Goal: Task Accomplishment & Management: Use online tool/utility

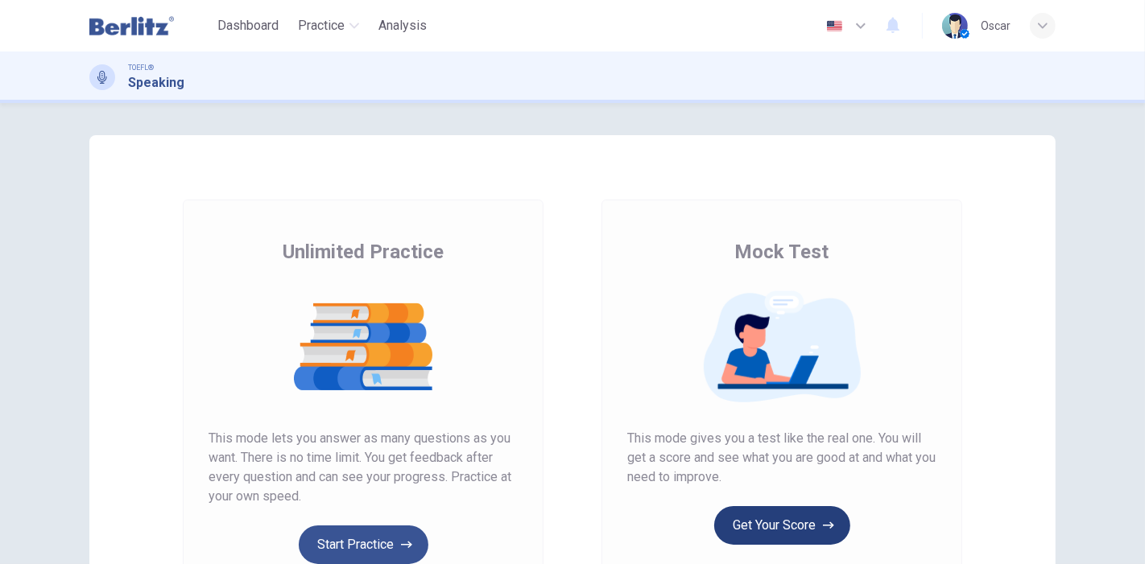
click at [772, 525] on button "Get Your Score" at bounding box center [782, 525] width 136 height 39
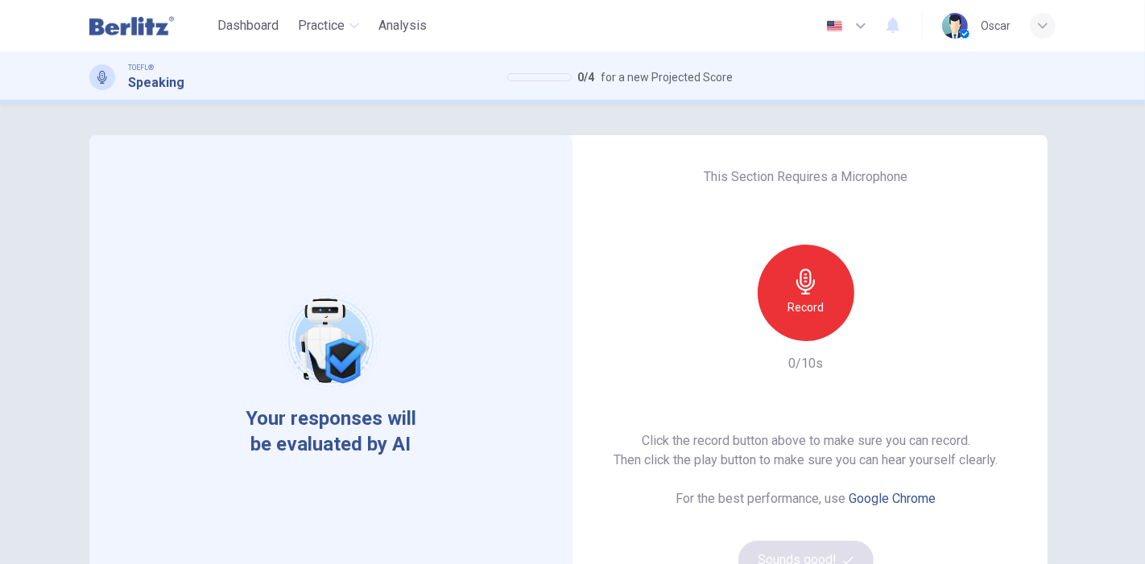
click at [797, 278] on icon "button" at bounding box center [805, 282] width 19 height 26
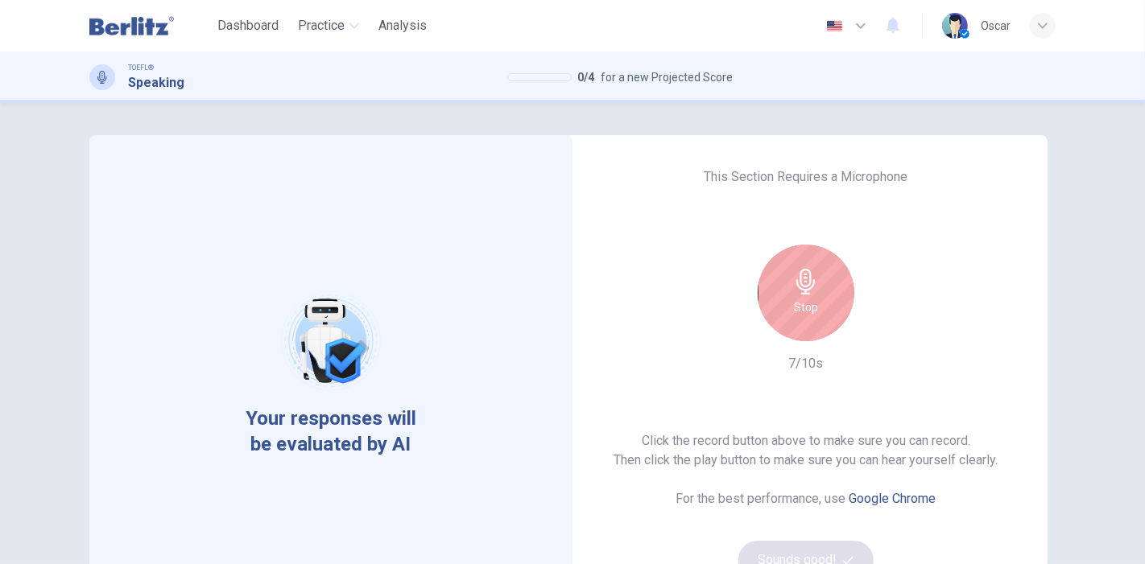
click at [785, 299] on div "Stop" at bounding box center [805, 293] width 97 height 97
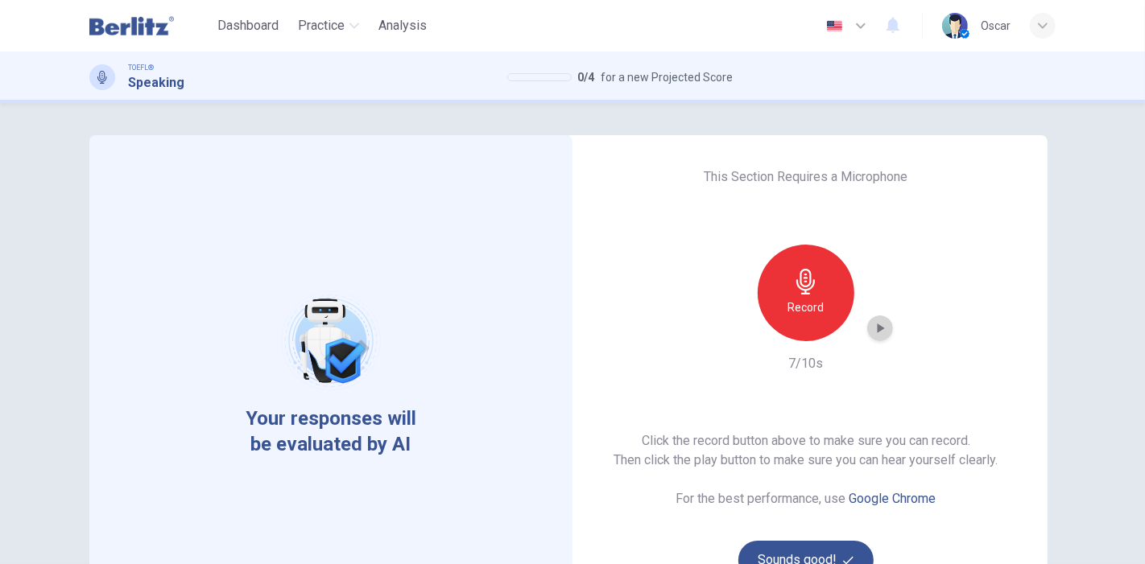
click at [872, 329] on icon "button" at bounding box center [880, 328] width 16 height 16
click at [808, 547] on button "Sounds good!" at bounding box center [805, 560] width 135 height 39
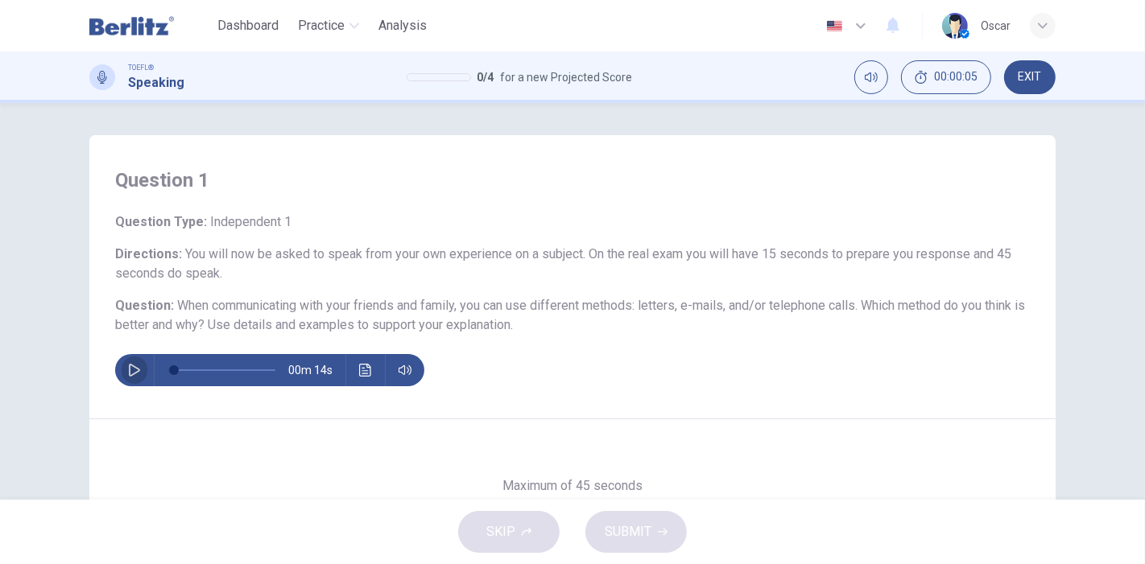
click at [128, 369] on icon "button" at bounding box center [134, 370] width 13 height 13
type input "*"
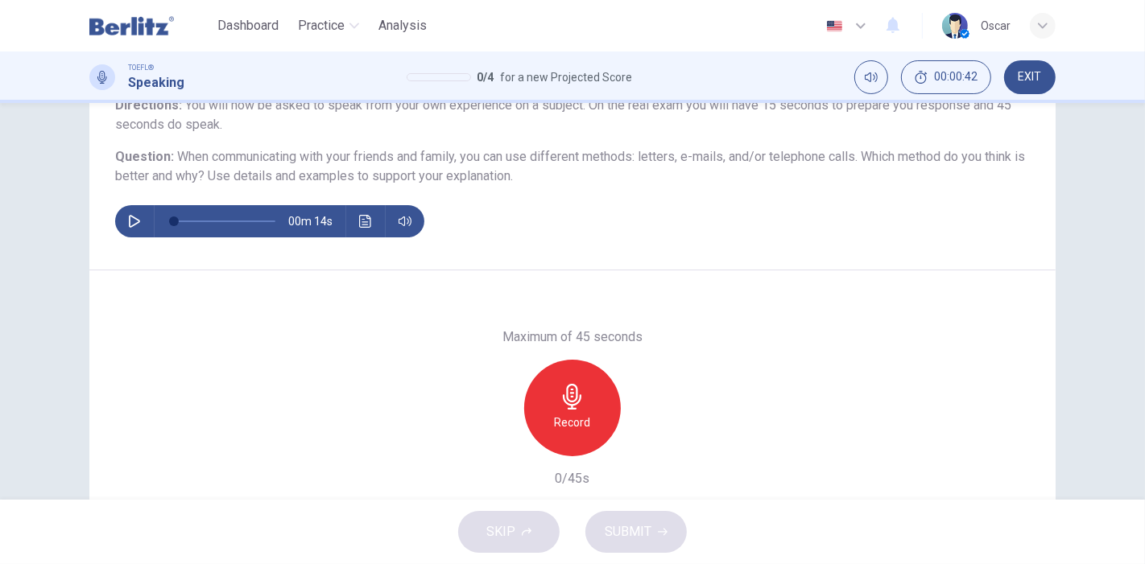
scroll to position [179, 0]
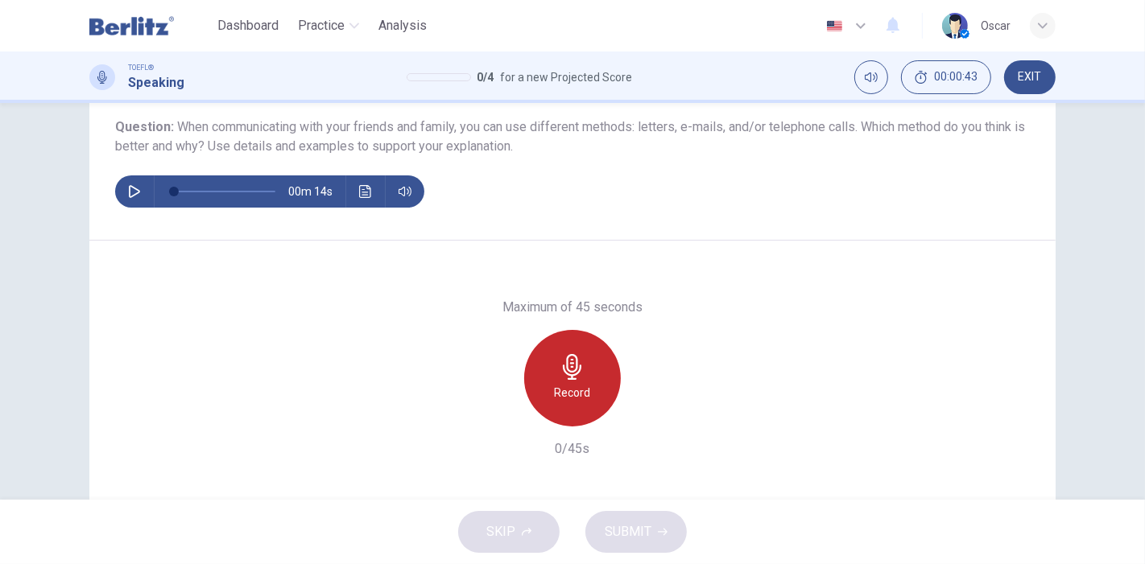
click at [580, 404] on div "Record" at bounding box center [572, 378] width 97 height 97
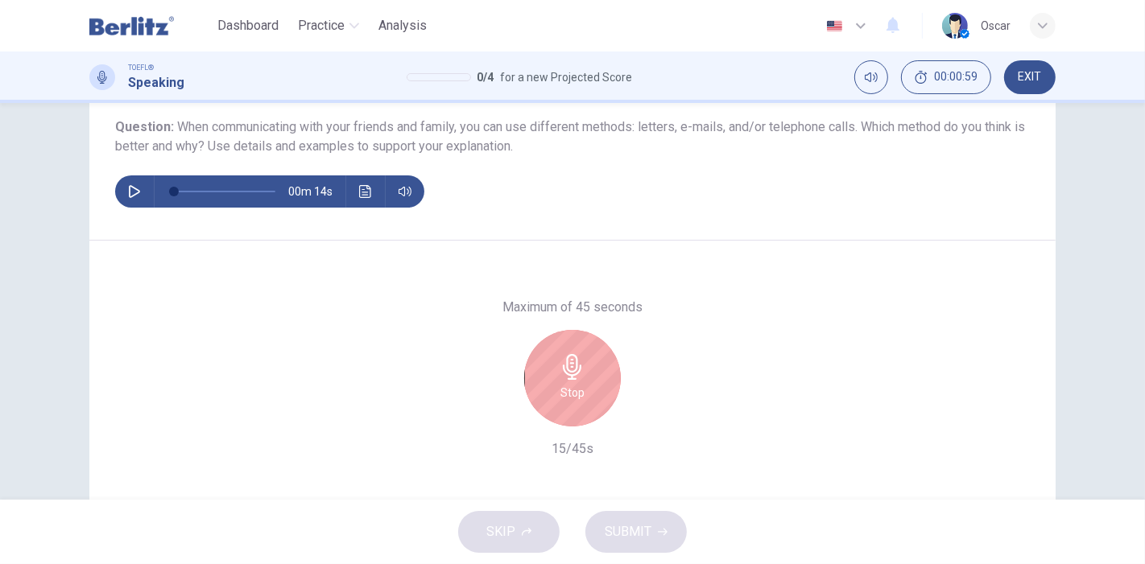
click at [580, 404] on div "Stop" at bounding box center [572, 378] width 97 height 97
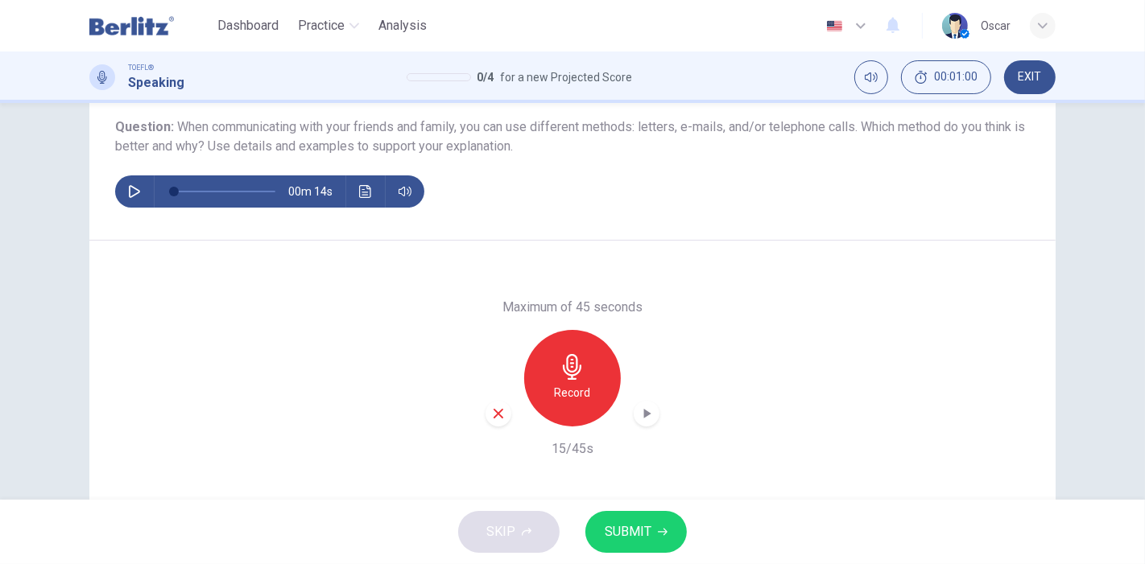
click at [500, 412] on icon "button" at bounding box center [498, 413] width 14 height 14
click at [552, 354] on div "Record" at bounding box center [572, 378] width 97 height 97
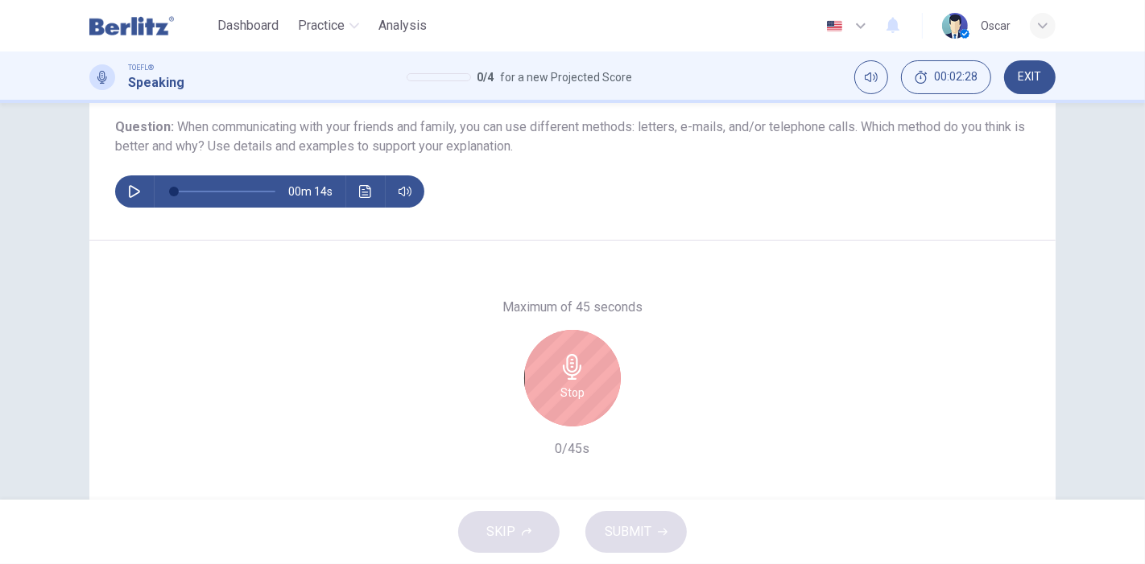
click at [552, 354] on div "Stop" at bounding box center [572, 378] width 97 height 97
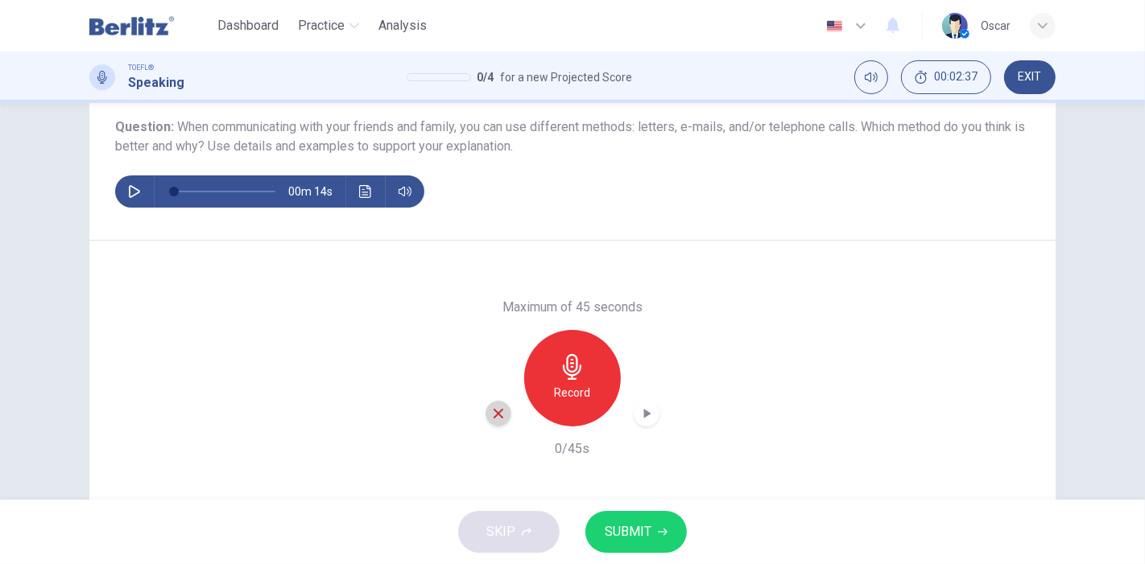
click at [491, 411] on icon "button" at bounding box center [498, 413] width 14 height 14
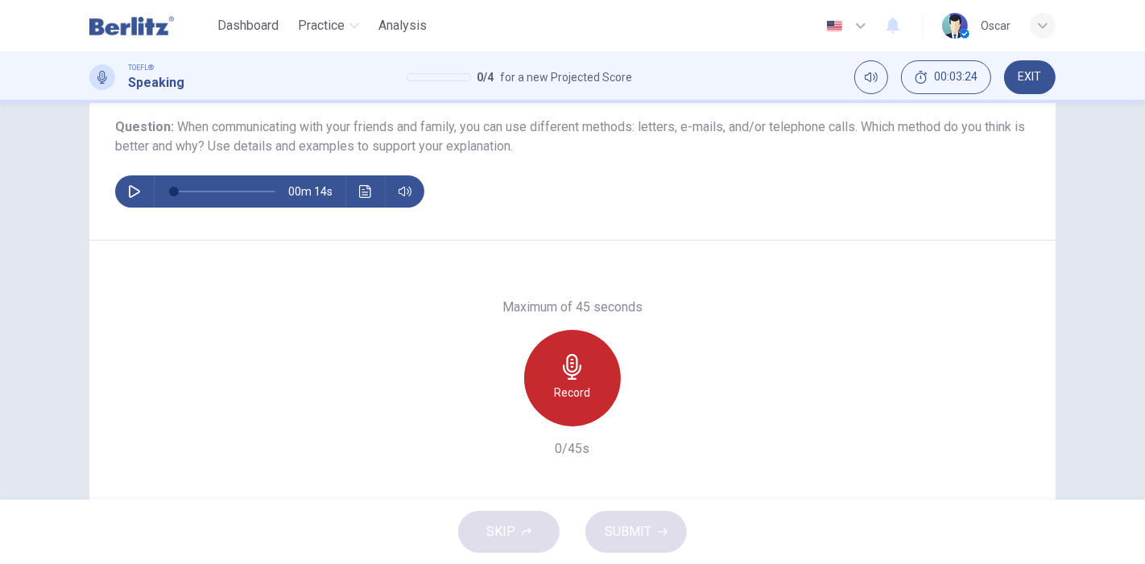
click at [578, 385] on h6 "Record" at bounding box center [573, 392] width 36 height 19
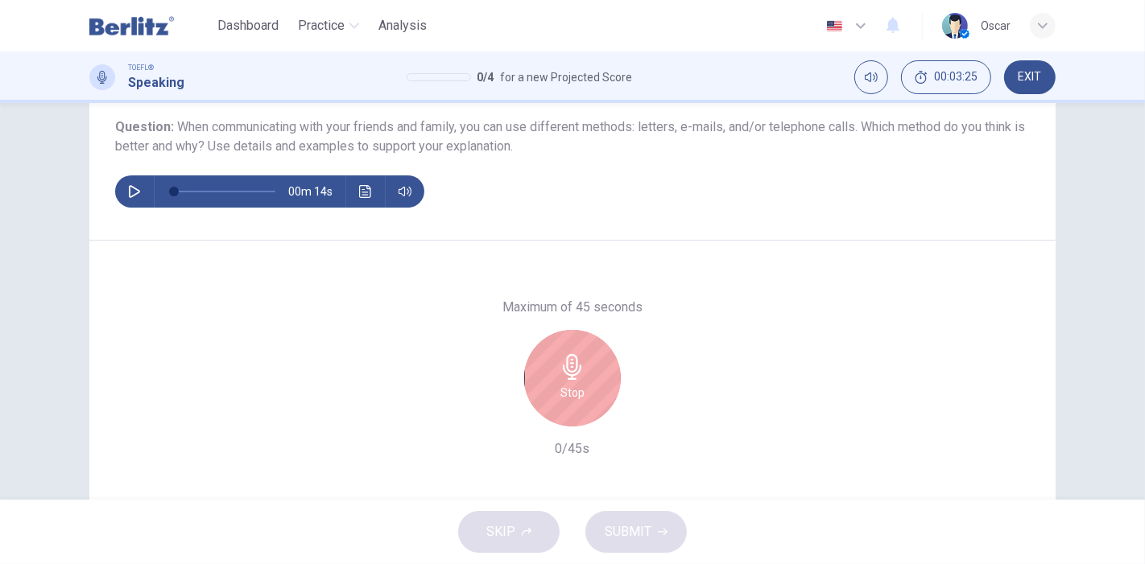
click at [569, 388] on h6 "Stop" at bounding box center [572, 392] width 24 height 19
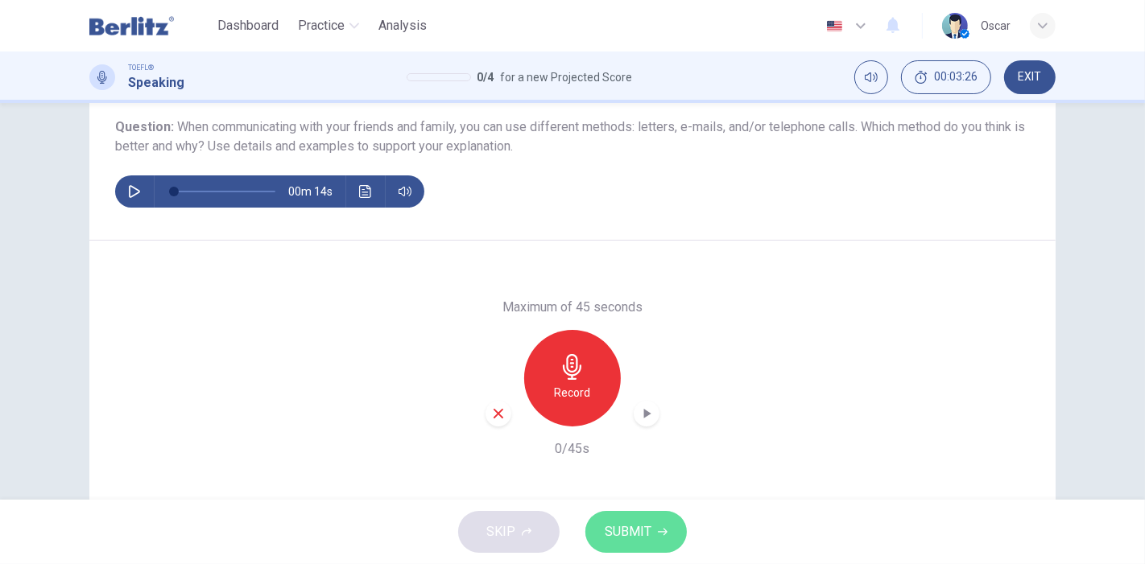
click at [658, 542] on button "SUBMIT" at bounding box center [635, 532] width 101 height 42
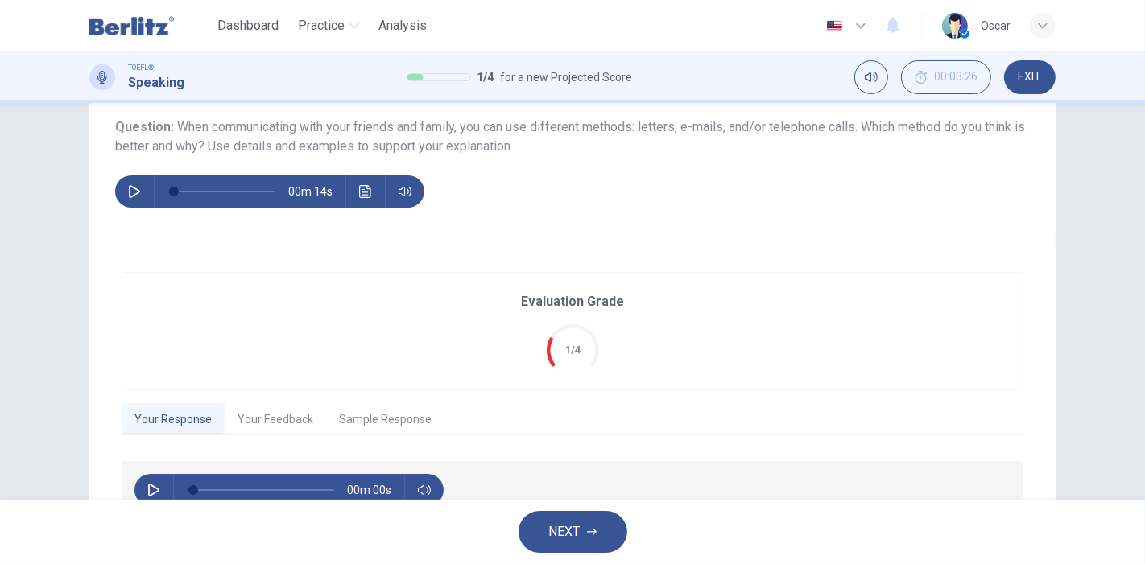
click at [560, 521] on span "NEXT" at bounding box center [564, 532] width 31 height 23
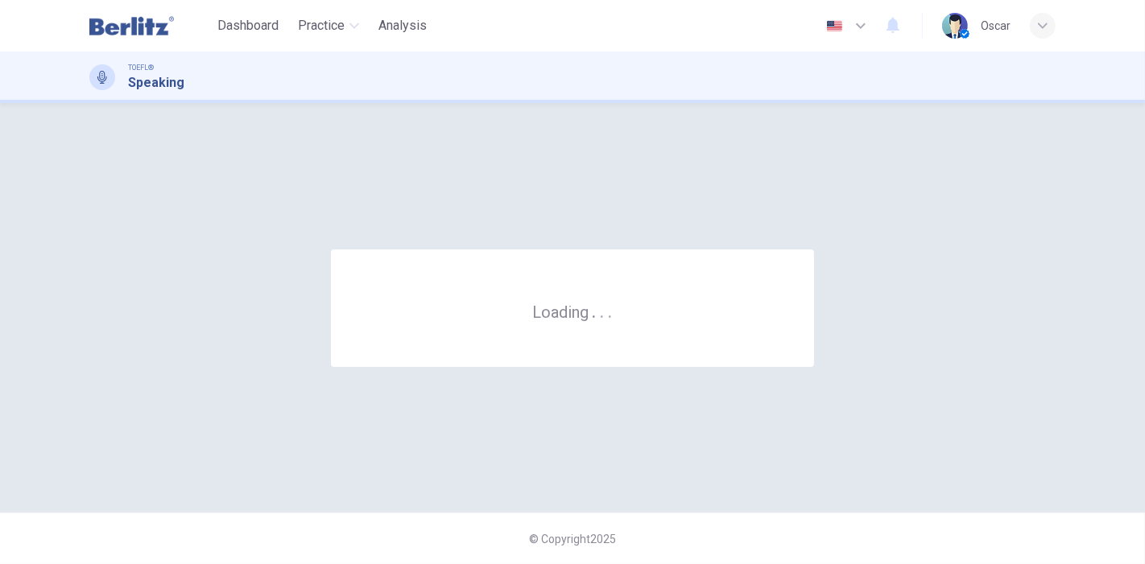
scroll to position [0, 0]
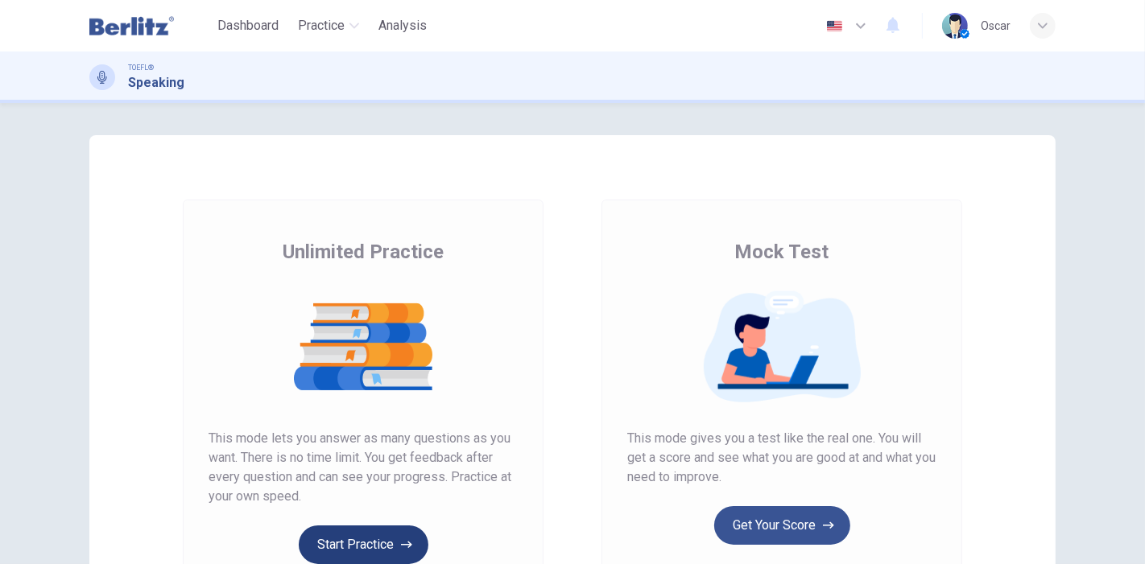
click at [328, 550] on button "Start Practice" at bounding box center [364, 545] width 130 height 39
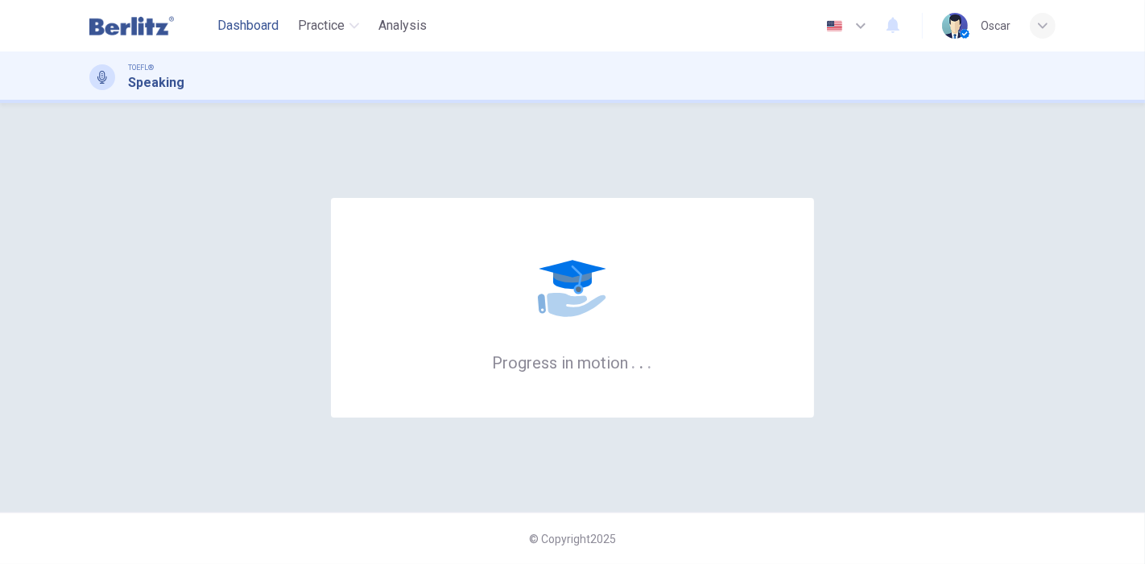
click at [236, 30] on span "Dashboard" at bounding box center [247, 25] width 61 height 19
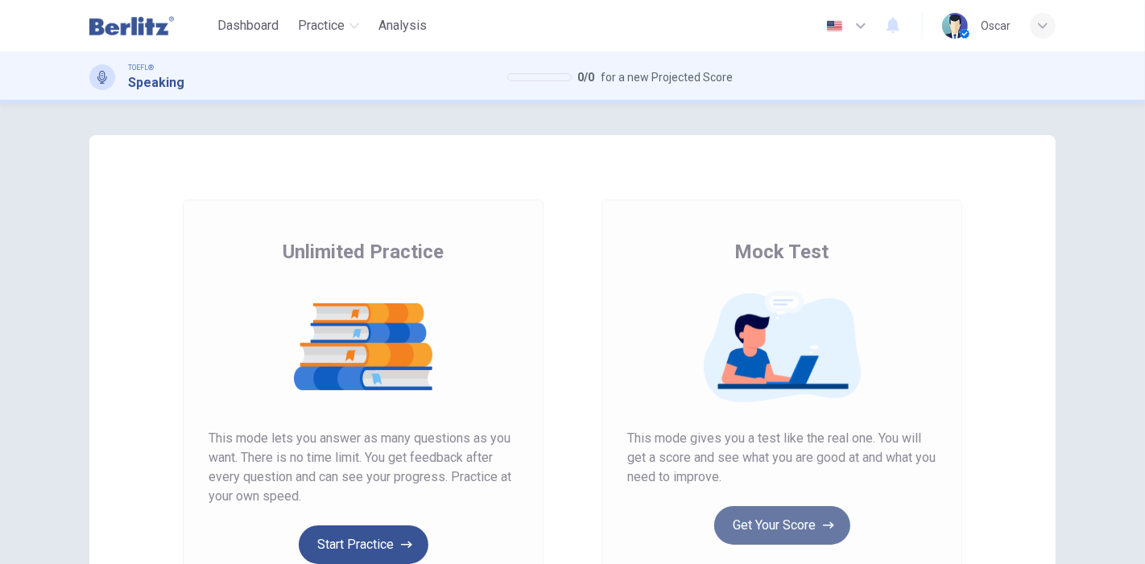
click at [809, 521] on button "Get Your Score" at bounding box center [782, 525] width 136 height 39
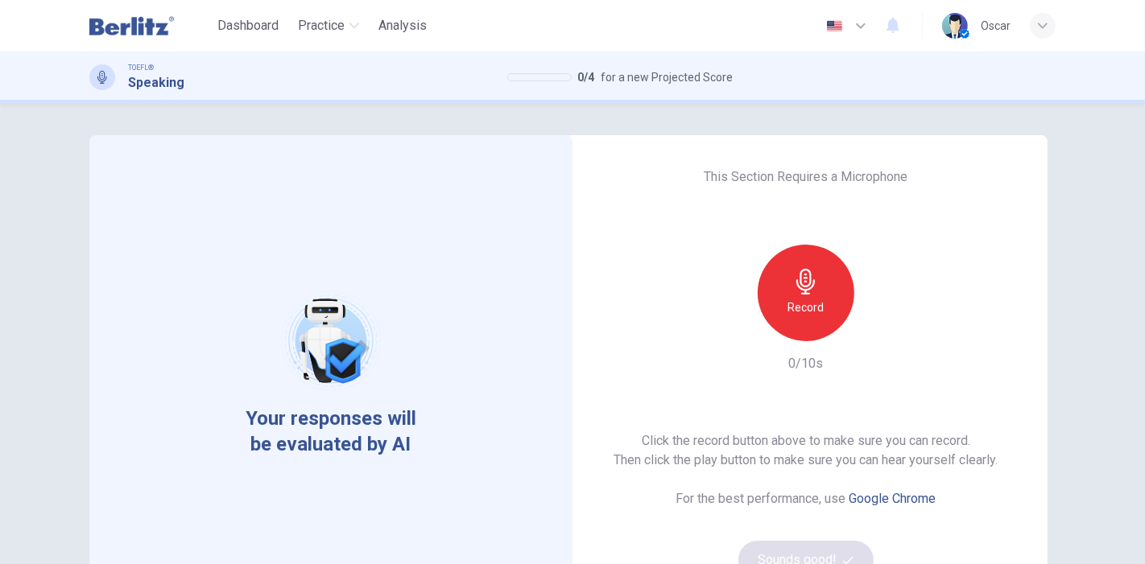
click at [811, 308] on h6 "Record" at bounding box center [806, 307] width 36 height 19
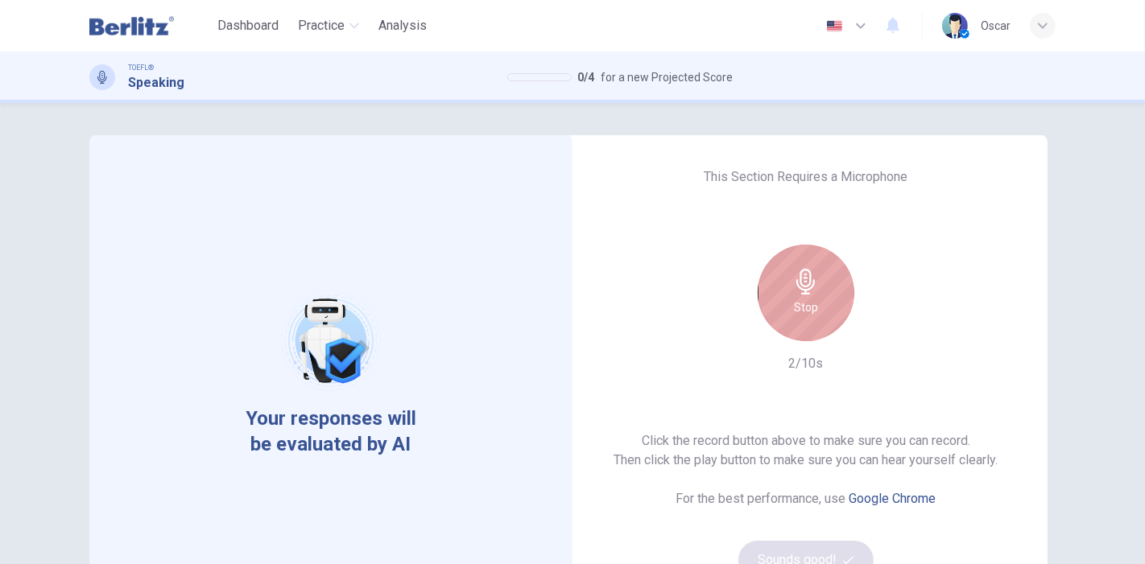
click at [810, 298] on h6 "Stop" at bounding box center [806, 307] width 24 height 19
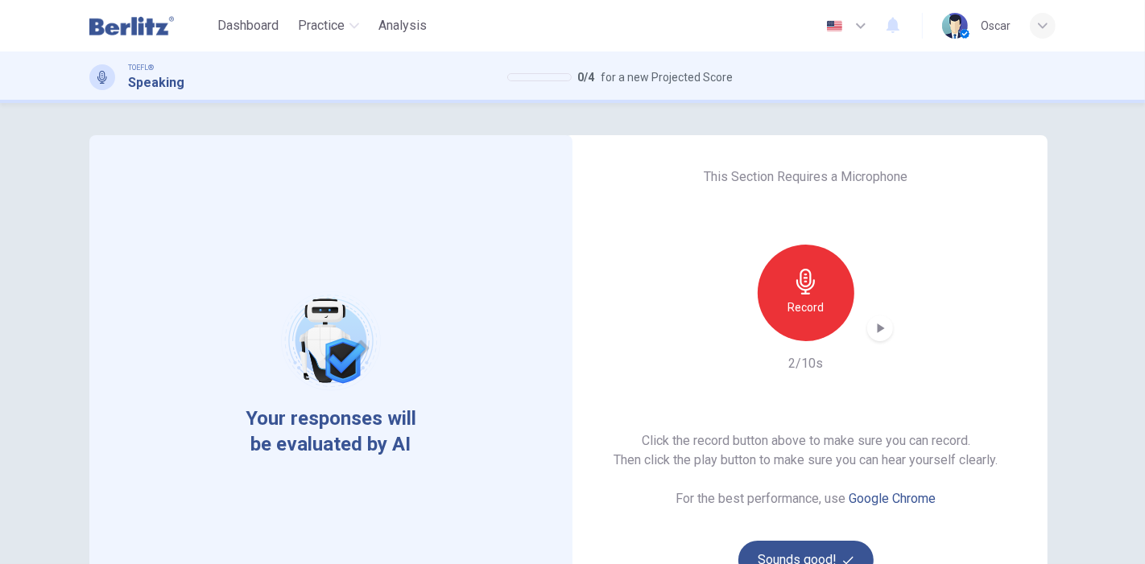
click at [875, 338] on div "button" at bounding box center [880, 329] width 26 height 26
click at [815, 543] on button "Sounds good!" at bounding box center [805, 560] width 135 height 39
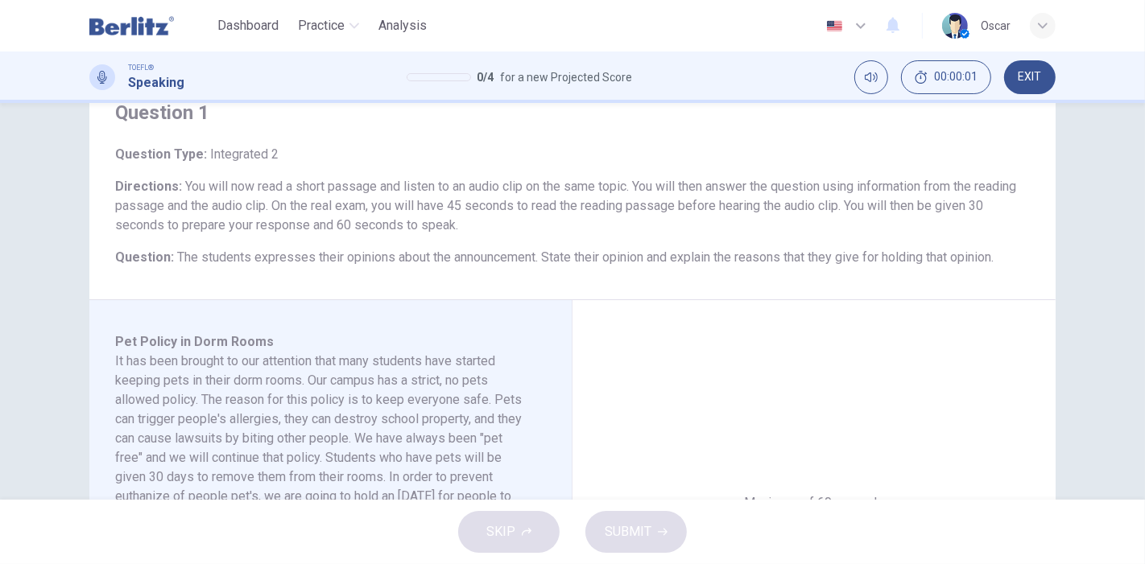
scroll to position [89, 0]
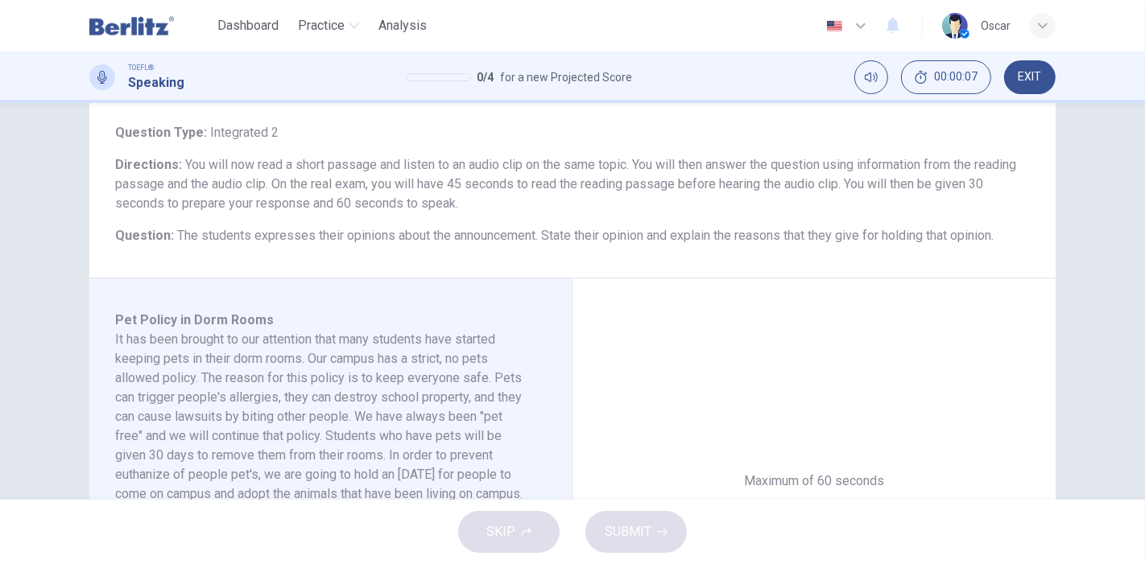
drag, startPoint x: 308, startPoint y: 183, endPoint x: 446, endPoint y: 201, distance: 138.9
click at [446, 201] on span "You will now read a short passage and listen to an audio clip on the same topic…" at bounding box center [565, 184] width 901 height 54
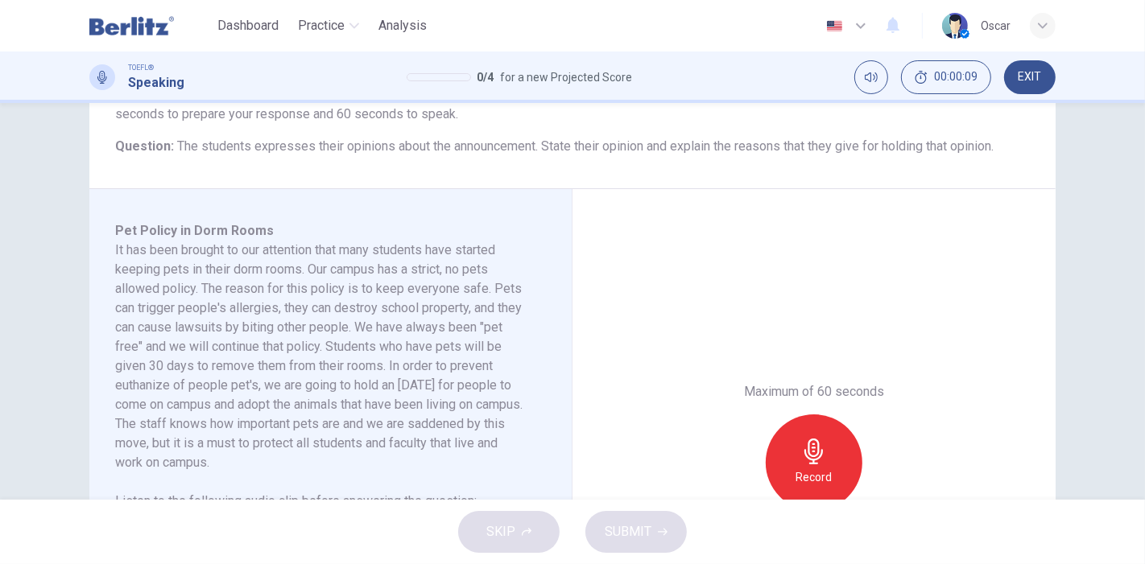
scroll to position [268, 0]
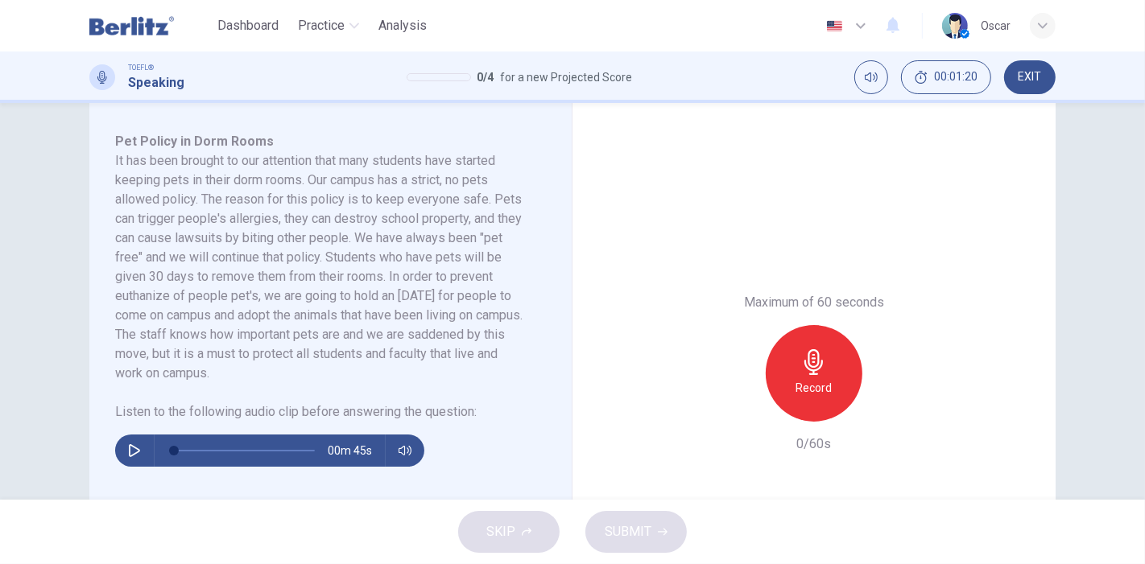
click at [134, 448] on icon "button" at bounding box center [134, 450] width 11 height 13
type input "*"
click at [827, 382] on div "Record" at bounding box center [813, 373] width 97 height 97
click at [827, 382] on div "Stop" at bounding box center [813, 373] width 97 height 97
click at [600, 545] on button "SUBMIT" at bounding box center [635, 532] width 101 height 42
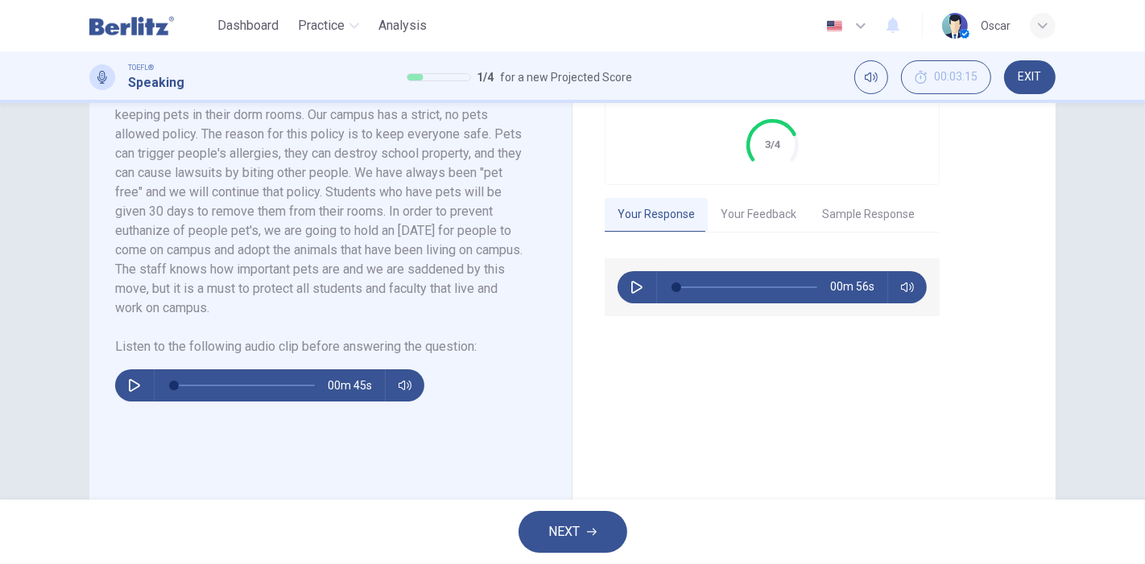
click at [749, 232] on button "Your Feedback" at bounding box center [757, 215] width 101 height 34
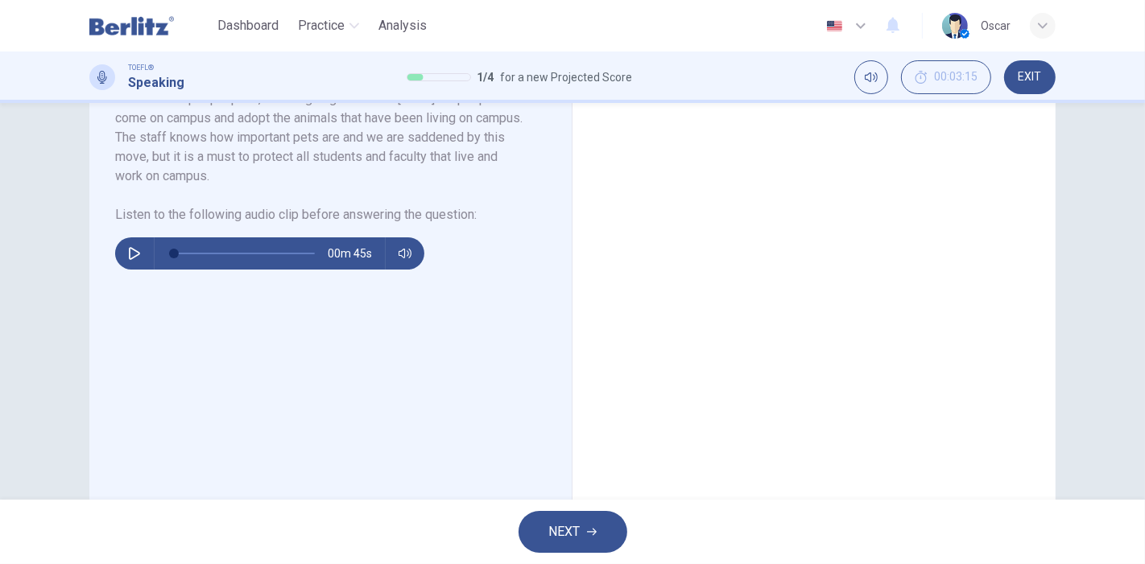
scroll to position [447, 0]
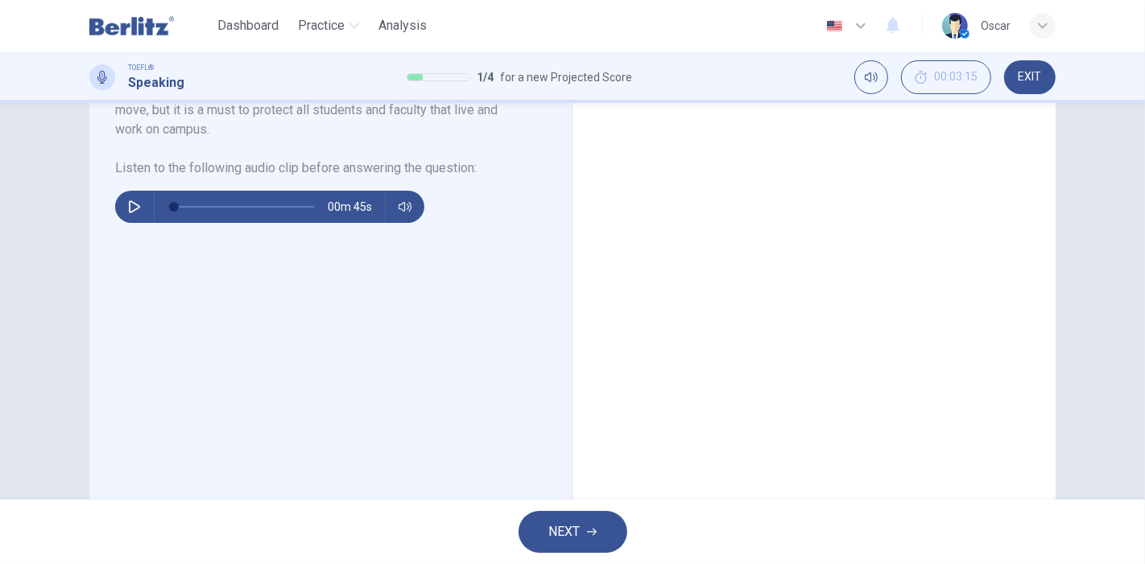
click at [596, 521] on button "NEXT" at bounding box center [572, 532] width 109 height 42
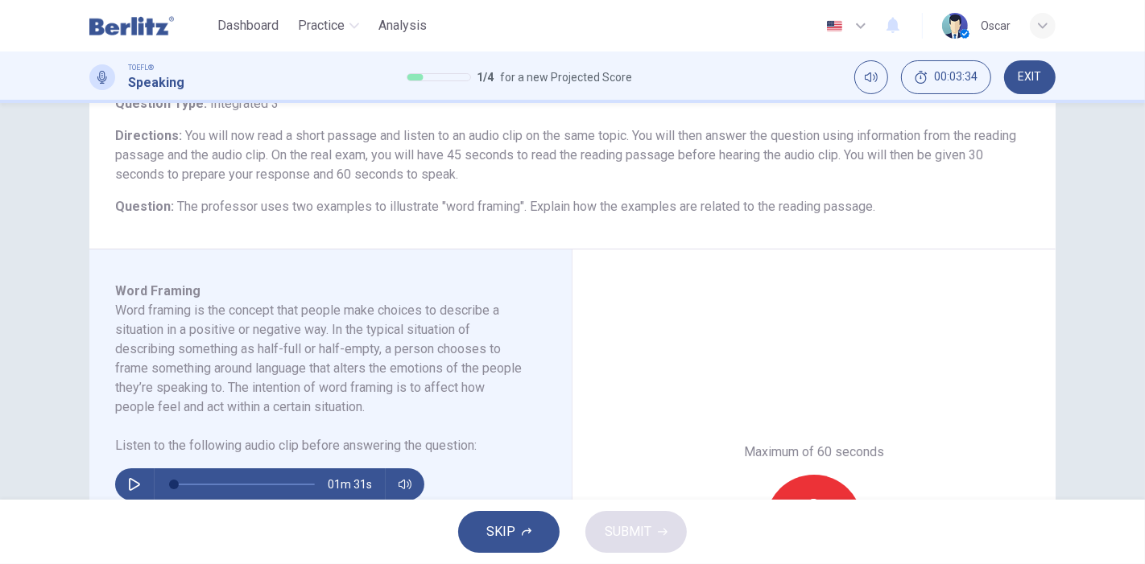
scroll to position [179, 0]
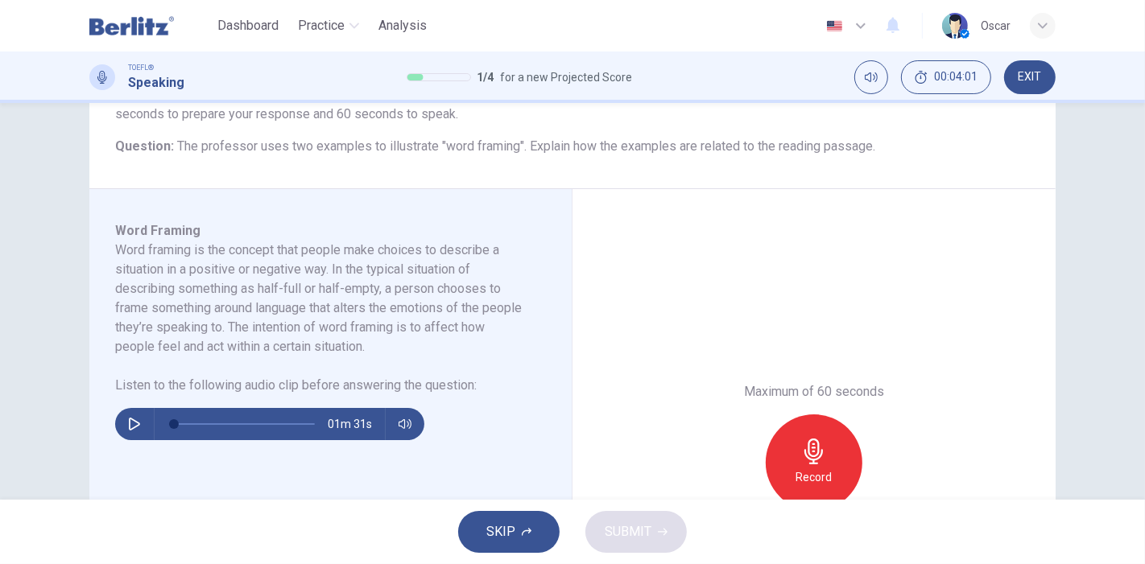
drag, startPoint x: 187, startPoint y: 369, endPoint x: 193, endPoint y: 336, distance: 34.4
click at [193, 336] on div "Word framing is the concept that people make choices to describe a situation in…" at bounding box center [320, 318] width 411 height 155
click at [193, 336] on h6 "Word framing is the concept that people make choices to describe a situation in…" at bounding box center [320, 299] width 411 height 116
click at [136, 413] on button "button" at bounding box center [135, 424] width 26 height 32
type input "*"
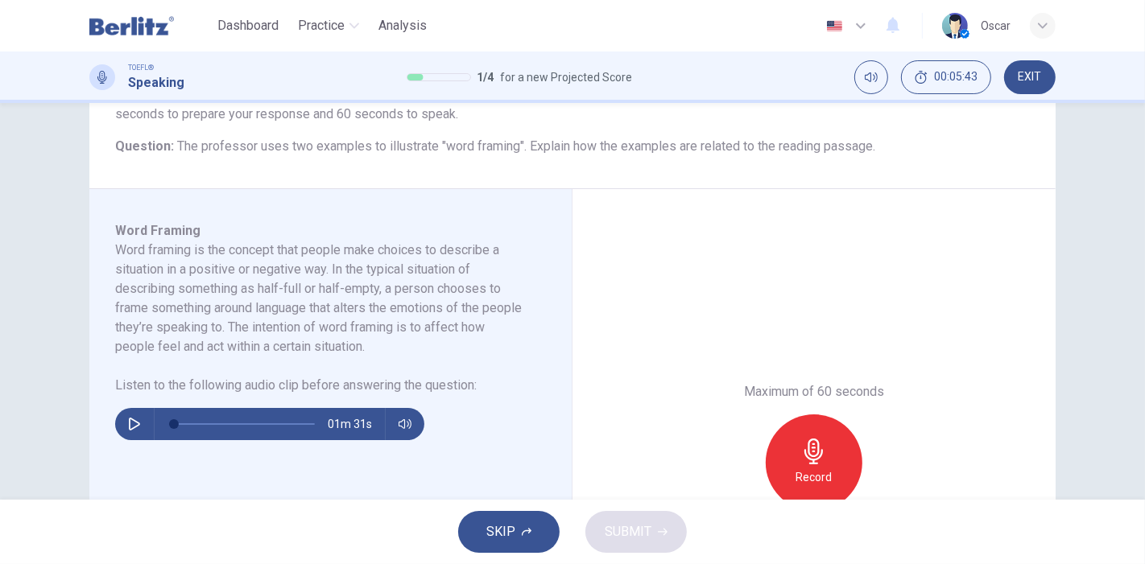
click at [806, 452] on icon "button" at bounding box center [814, 452] width 26 height 26
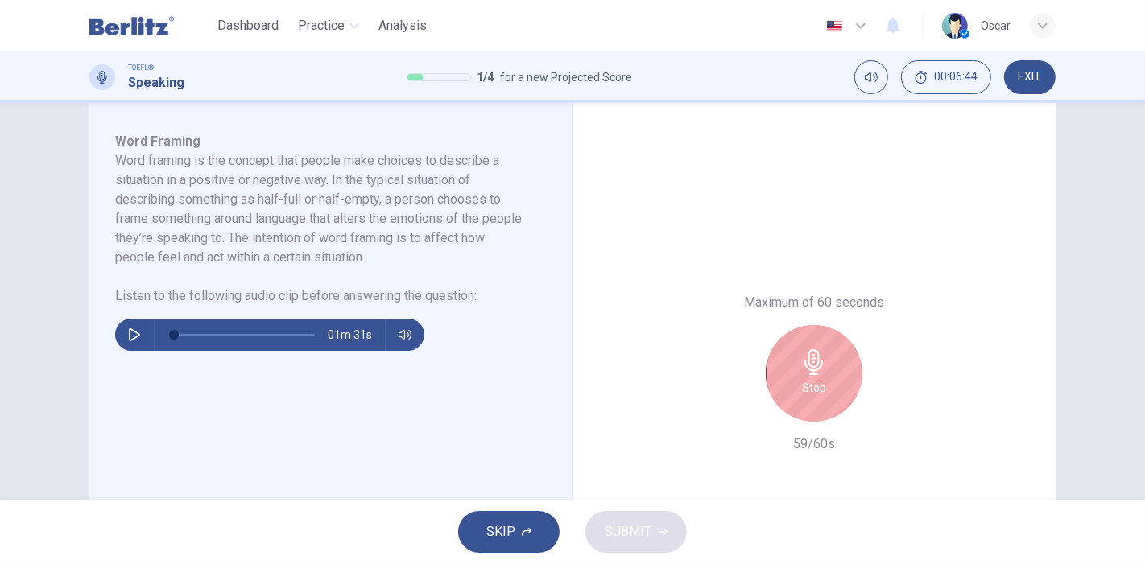
click at [801, 364] on icon "button" at bounding box center [814, 362] width 26 height 26
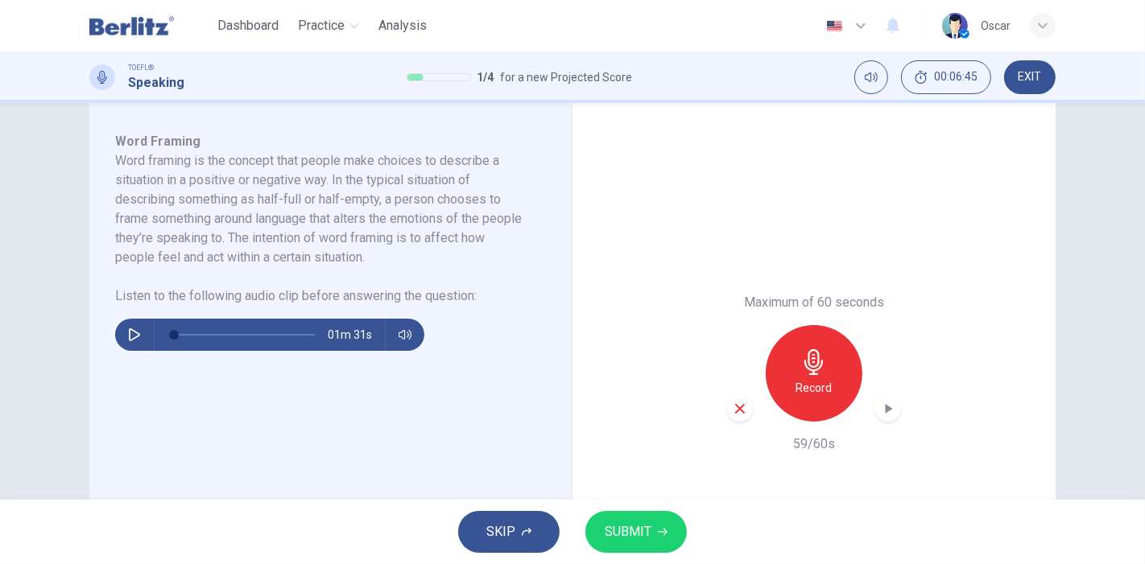
click at [600, 536] on button "SUBMIT" at bounding box center [635, 532] width 101 height 42
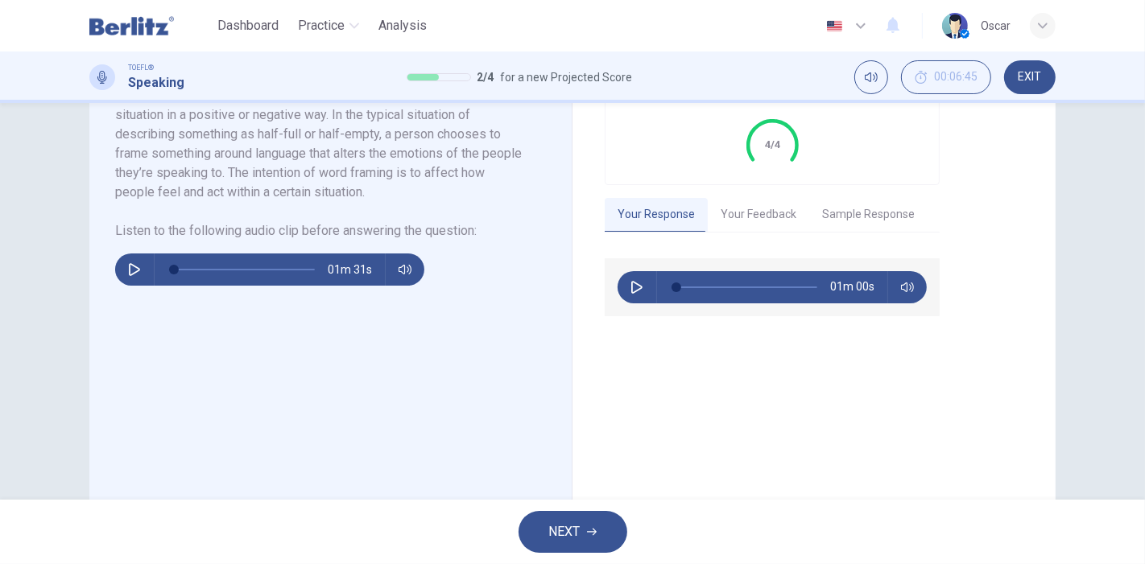
click at [631, 294] on icon "button" at bounding box center [636, 287] width 11 height 13
click at [624, 303] on button "button" at bounding box center [637, 287] width 26 height 32
type input "**"
click at [737, 232] on button "Your Feedback" at bounding box center [757, 215] width 101 height 34
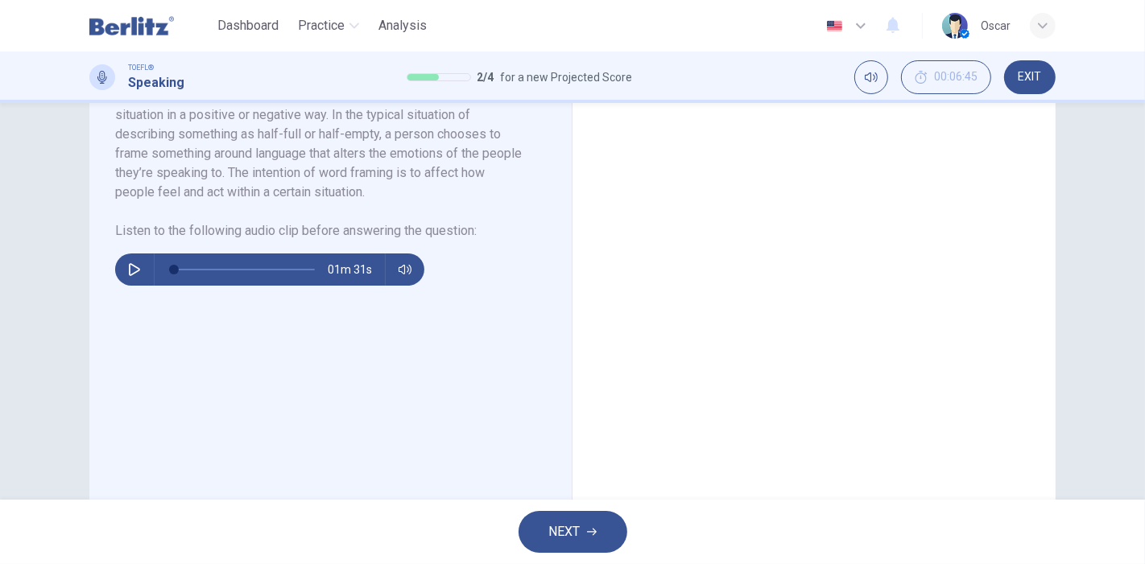
click at [556, 527] on span "NEXT" at bounding box center [564, 532] width 31 height 23
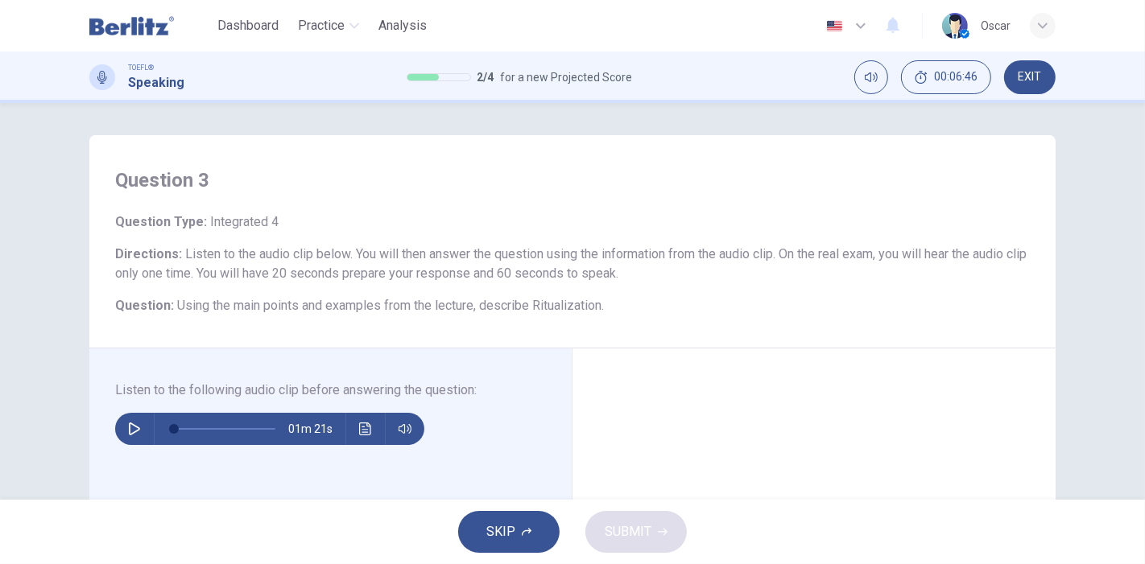
scroll to position [179, 0]
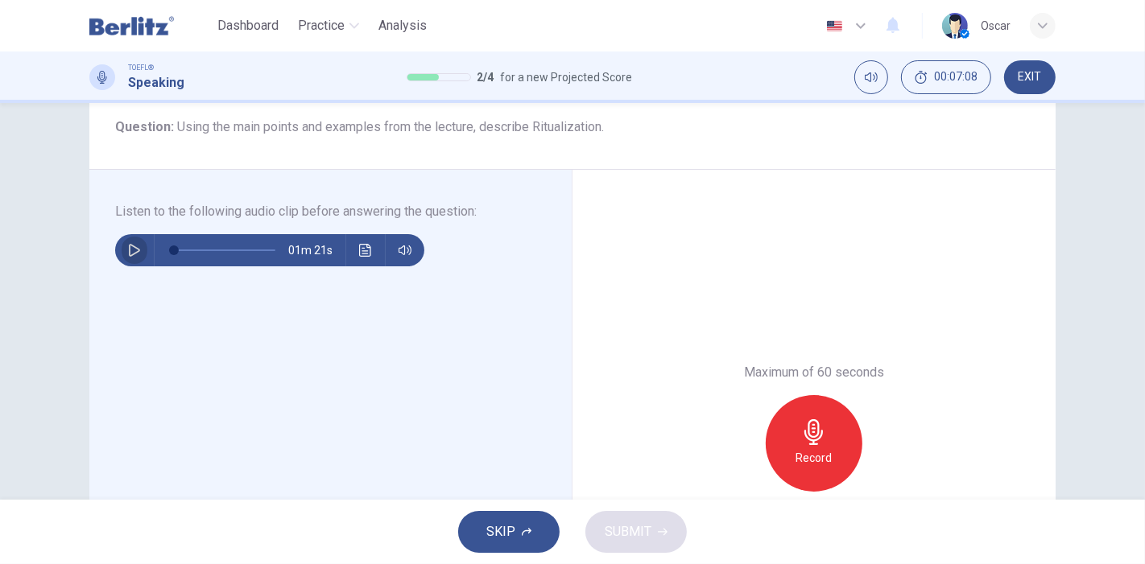
click at [129, 258] on button "button" at bounding box center [135, 250] width 26 height 32
type input "*"
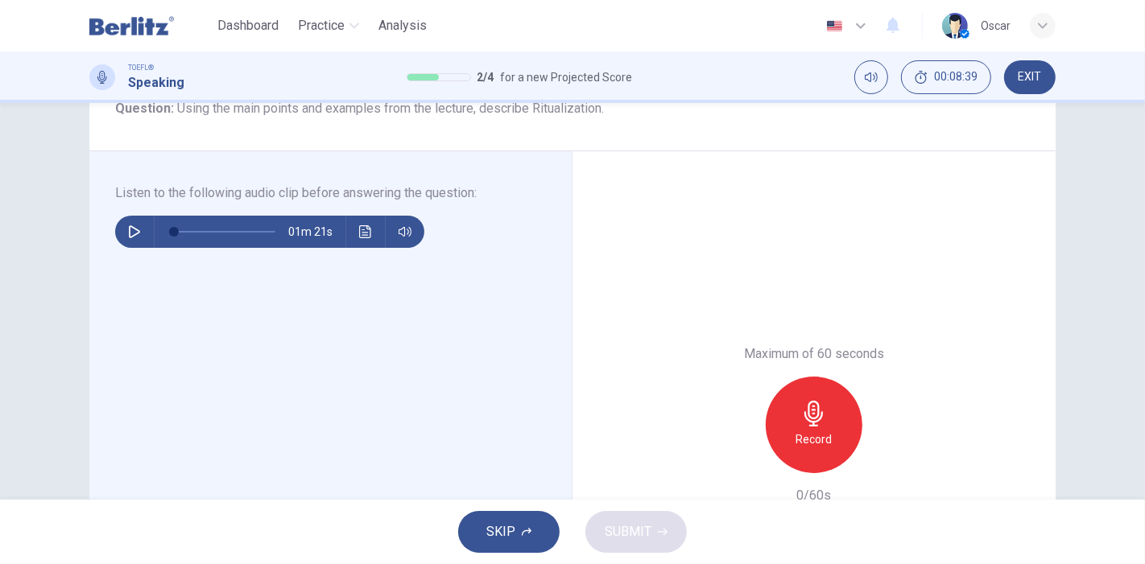
scroll to position [187, 0]
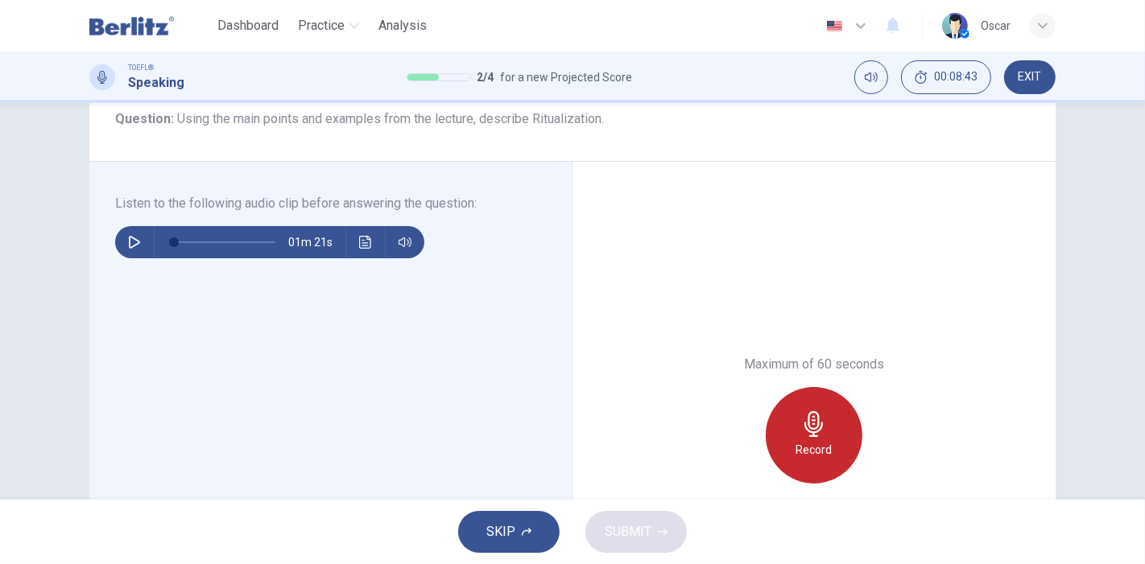
click at [815, 419] on icon "button" at bounding box center [814, 424] width 26 height 26
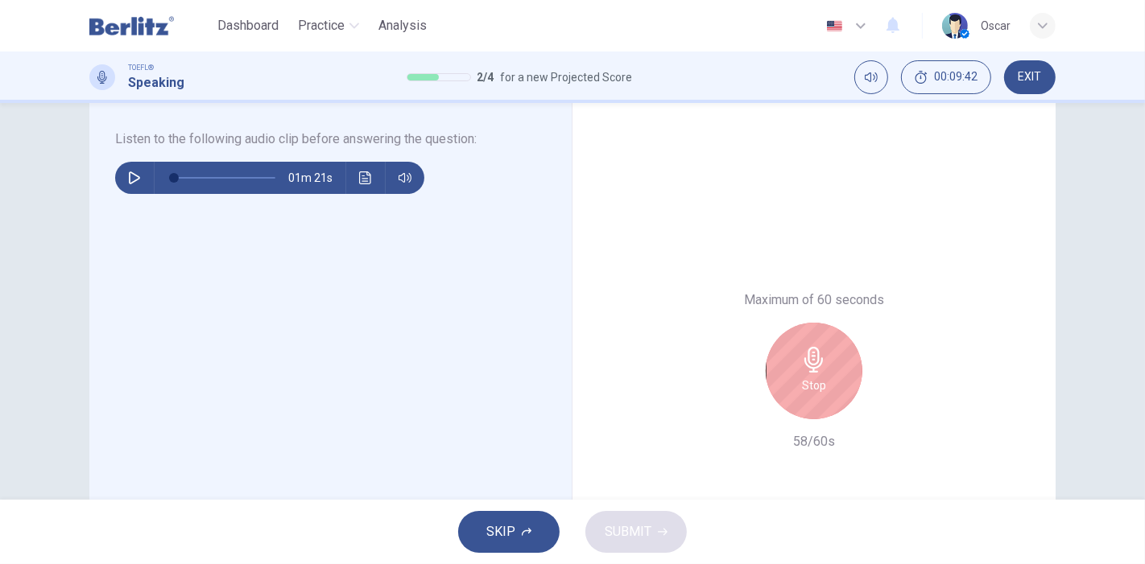
click at [794, 382] on div "Stop" at bounding box center [813, 371] width 97 height 97
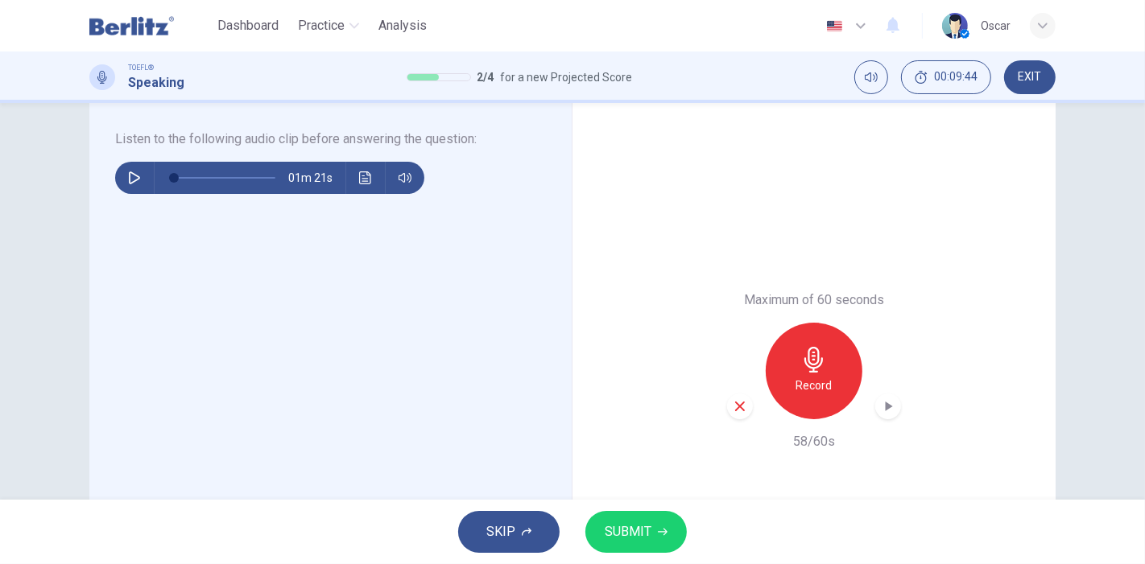
click at [629, 530] on span "SUBMIT" at bounding box center [627, 532] width 47 height 23
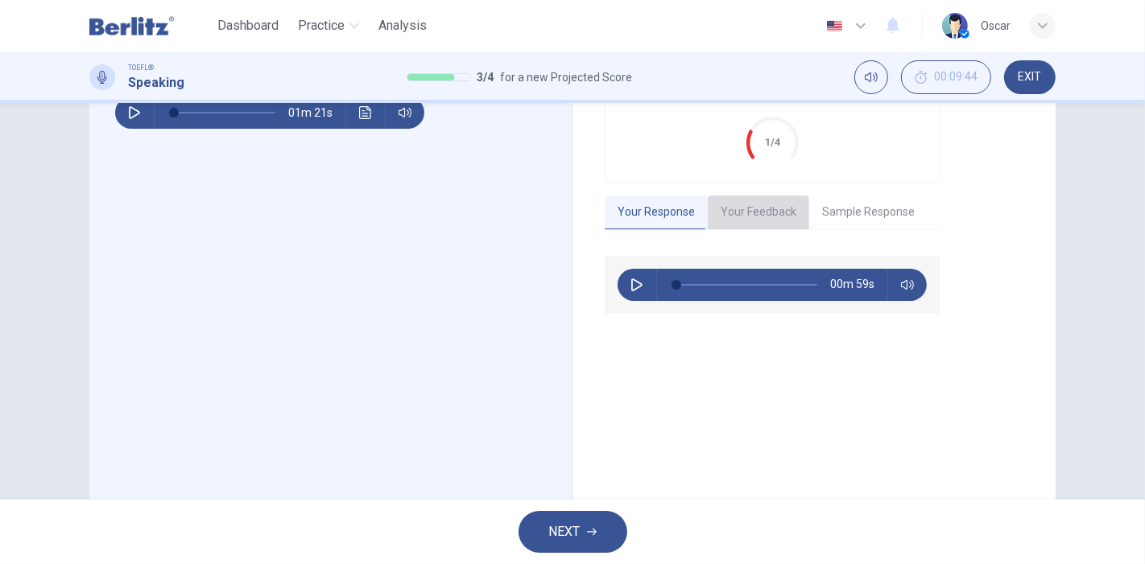
click at [751, 229] on button "Your Feedback" at bounding box center [757, 213] width 101 height 34
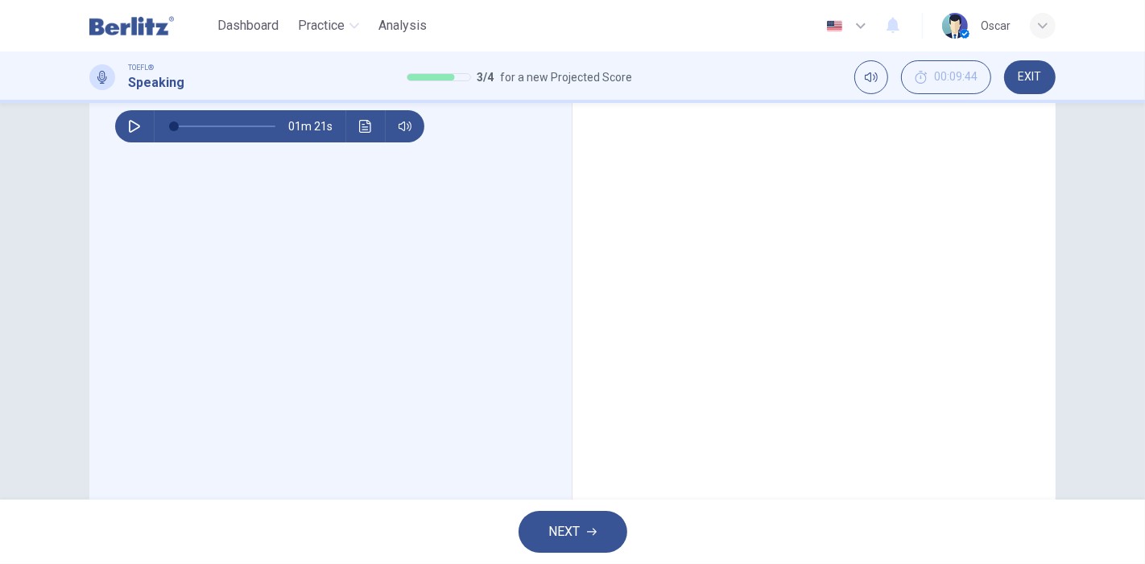
scroll to position [171, 0]
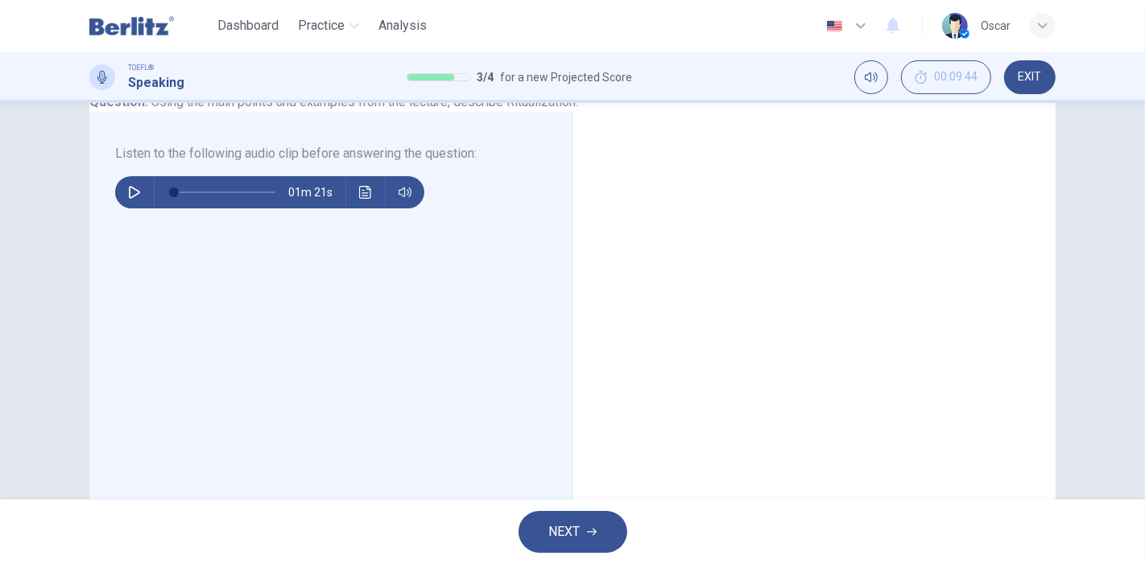
click at [593, 534] on icon "button" at bounding box center [592, 532] width 10 height 7
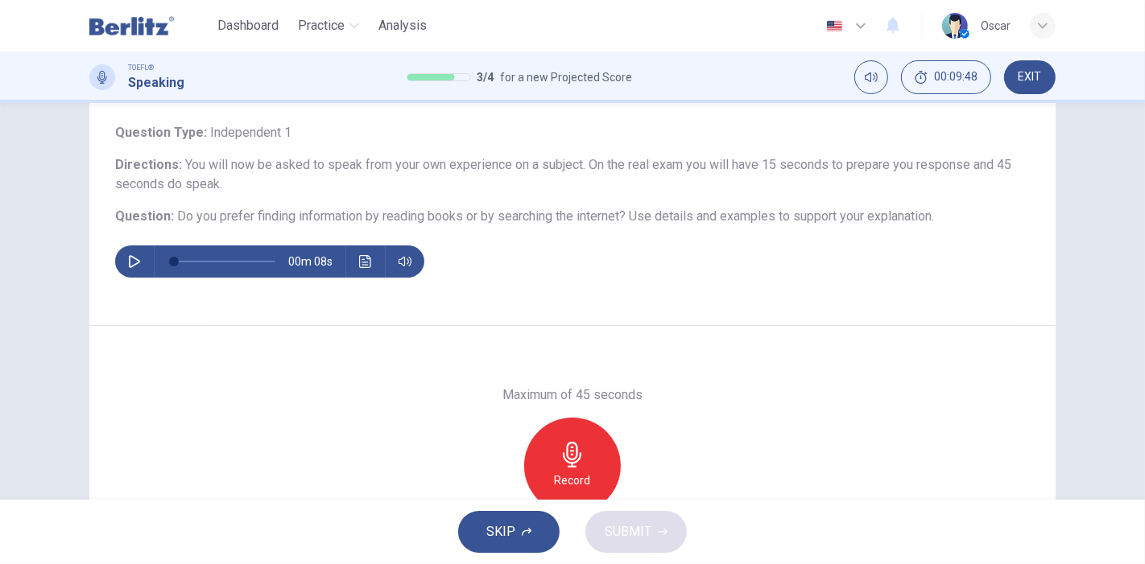
scroll to position [179, 0]
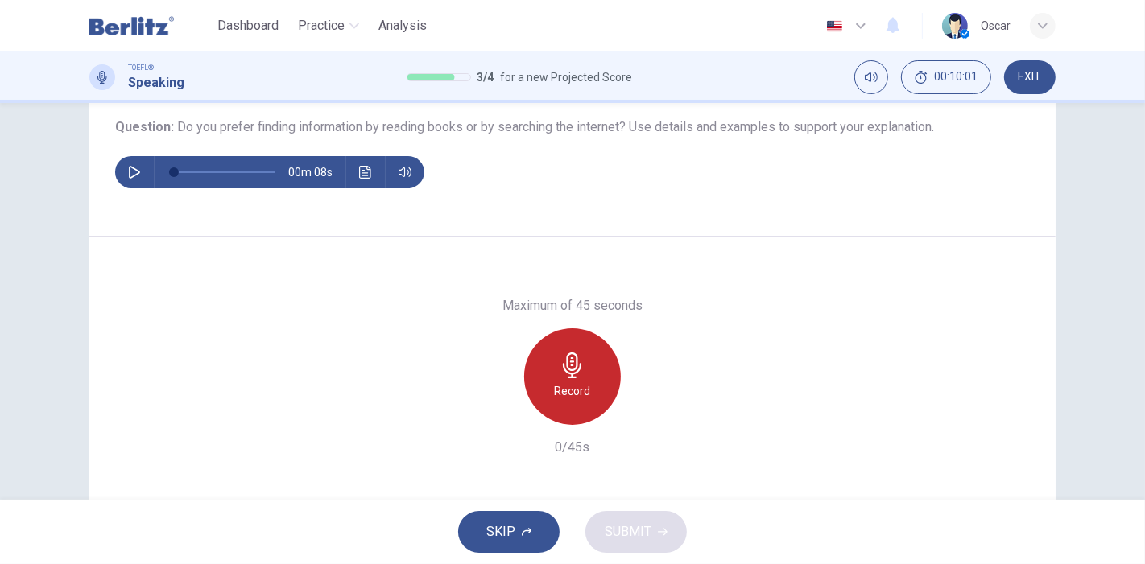
click at [597, 361] on div "Record" at bounding box center [572, 376] width 97 height 97
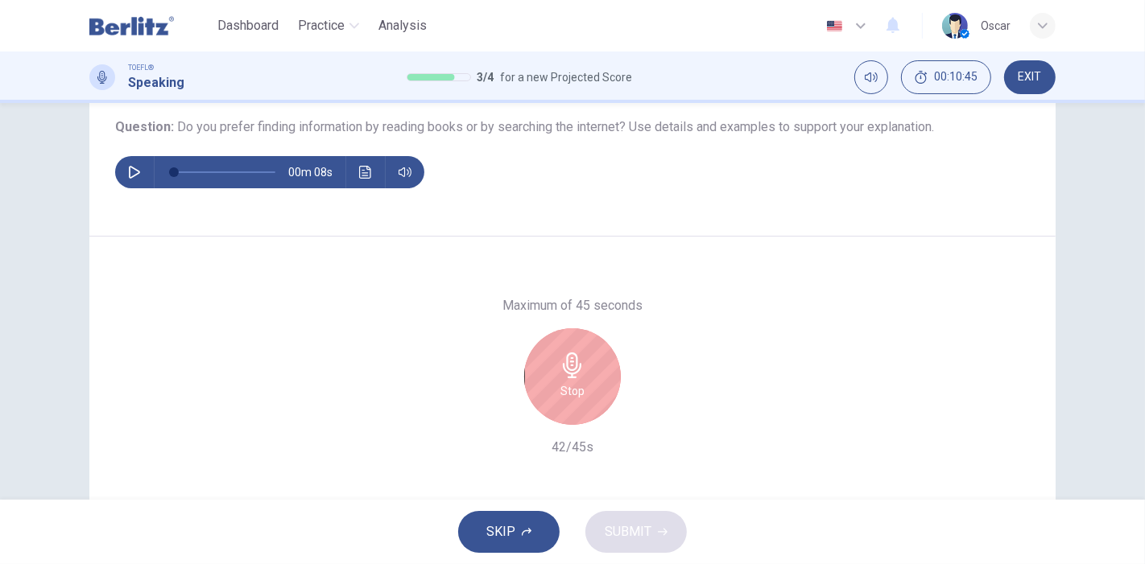
click at [596, 364] on div "Stop" at bounding box center [572, 376] width 97 height 97
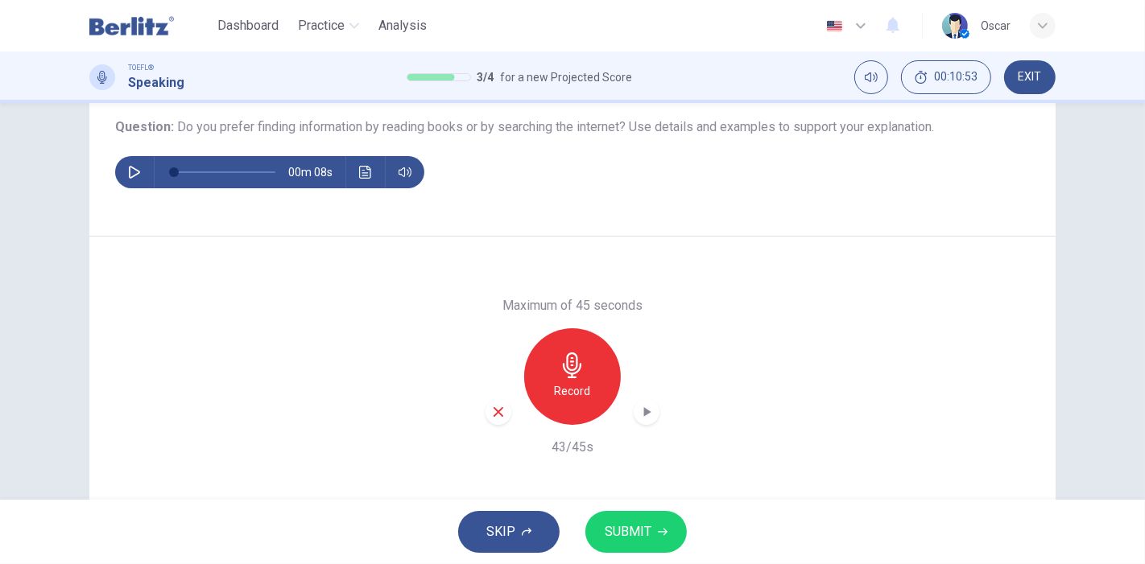
click at [628, 513] on button "SUBMIT" at bounding box center [635, 532] width 101 height 42
click at [641, 522] on span "SUBMIT" at bounding box center [627, 532] width 47 height 23
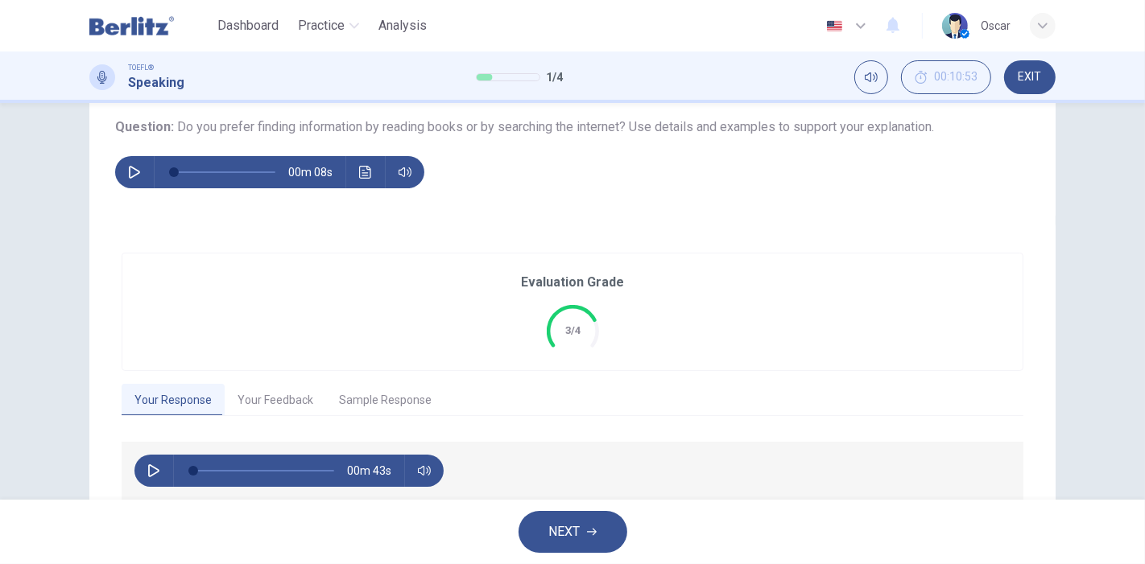
click at [307, 388] on button "Your Feedback" at bounding box center [275, 401] width 101 height 34
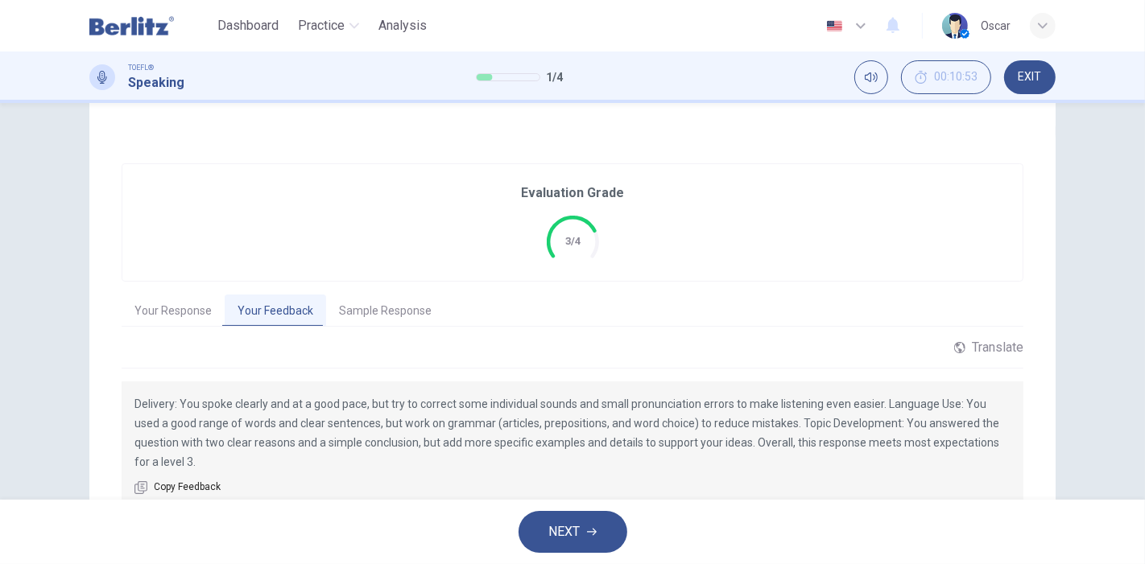
scroll to position [322, 0]
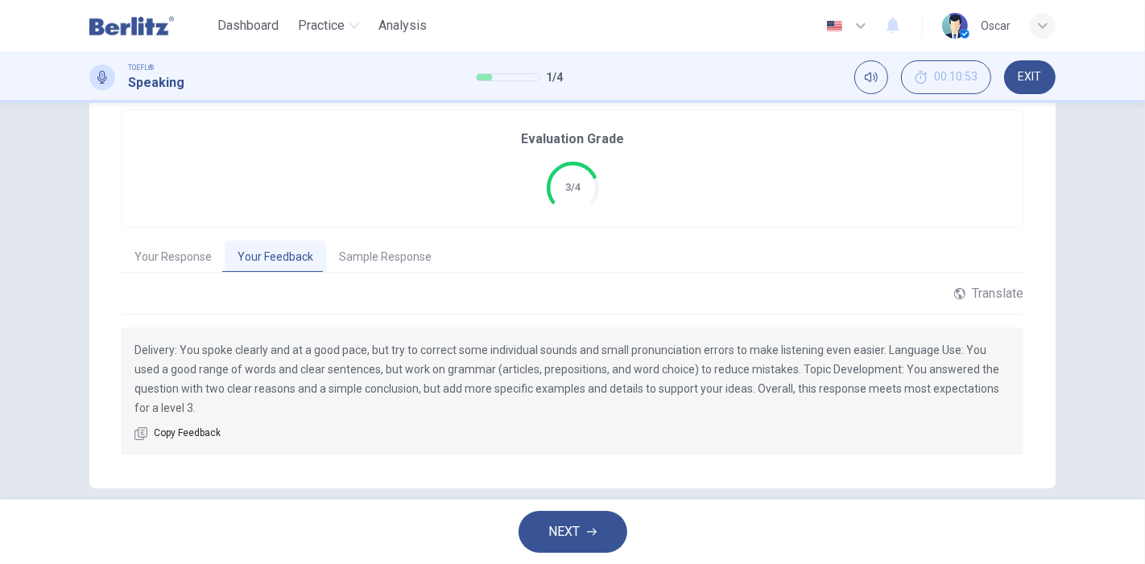
click at [552, 536] on span "NEXT" at bounding box center [564, 532] width 31 height 23
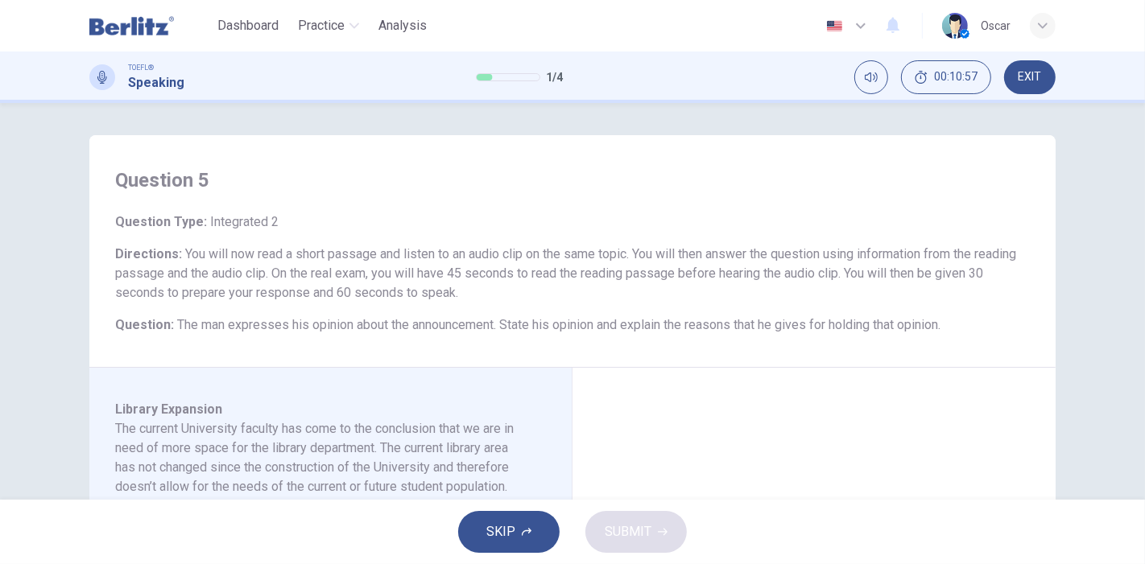
drag, startPoint x: 250, startPoint y: 25, endPoint x: 625, endPoint y: 117, distance: 386.9
click at [250, 25] on span "Dashboard" at bounding box center [247, 25] width 61 height 19
